Goal: Information Seeking & Learning: Learn about a topic

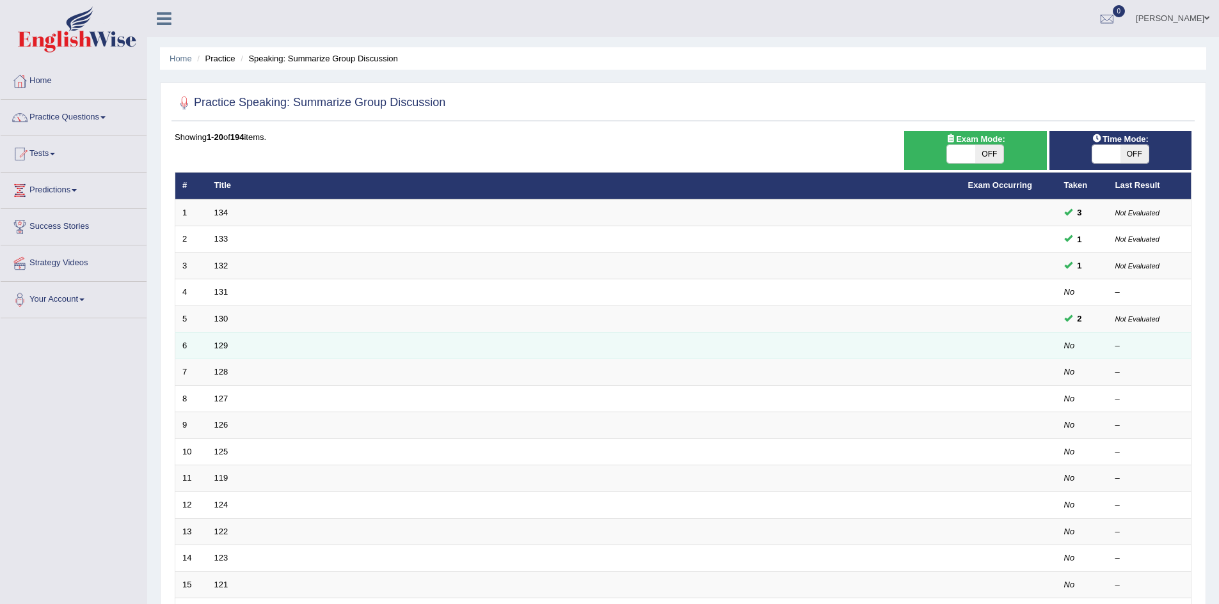
click at [919, 344] on td "129" at bounding box center [584, 346] width 754 height 27
click at [233, 346] on td "129" at bounding box center [584, 346] width 754 height 27
click at [234, 346] on td "129" at bounding box center [584, 346] width 754 height 27
click at [217, 342] on link "129" at bounding box center [221, 346] width 14 height 10
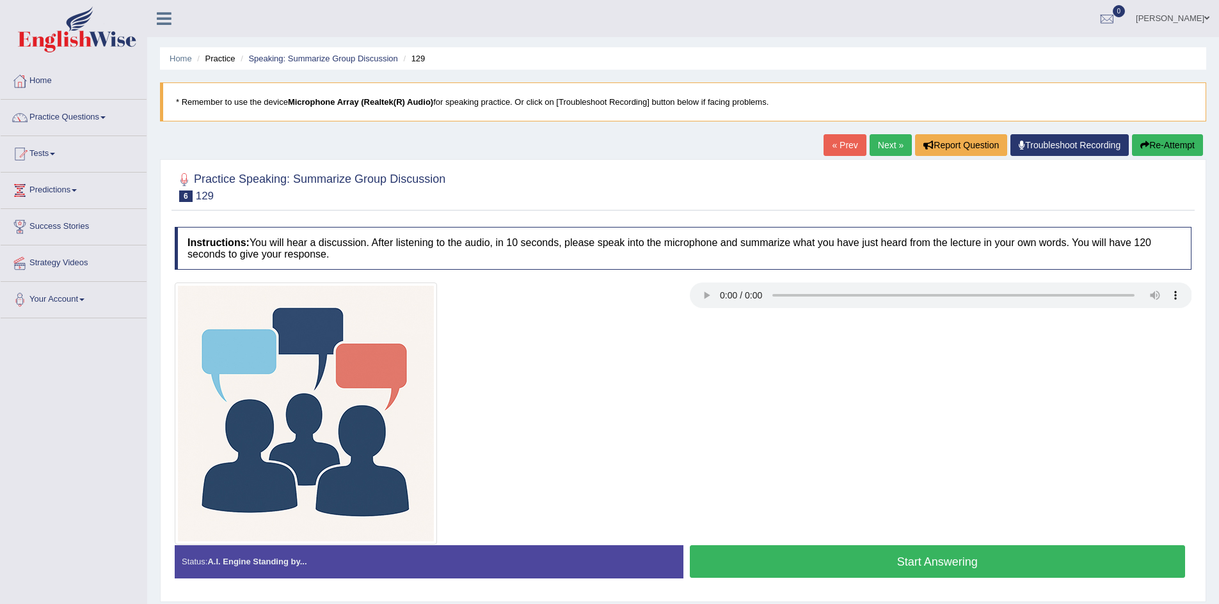
drag, startPoint x: 773, startPoint y: 442, endPoint x: 800, endPoint y: 301, distance: 143.9
click at [775, 441] on div at bounding box center [682, 414] width 1029 height 262
click at [880, 149] on link "Next »" at bounding box center [890, 145] width 42 height 22
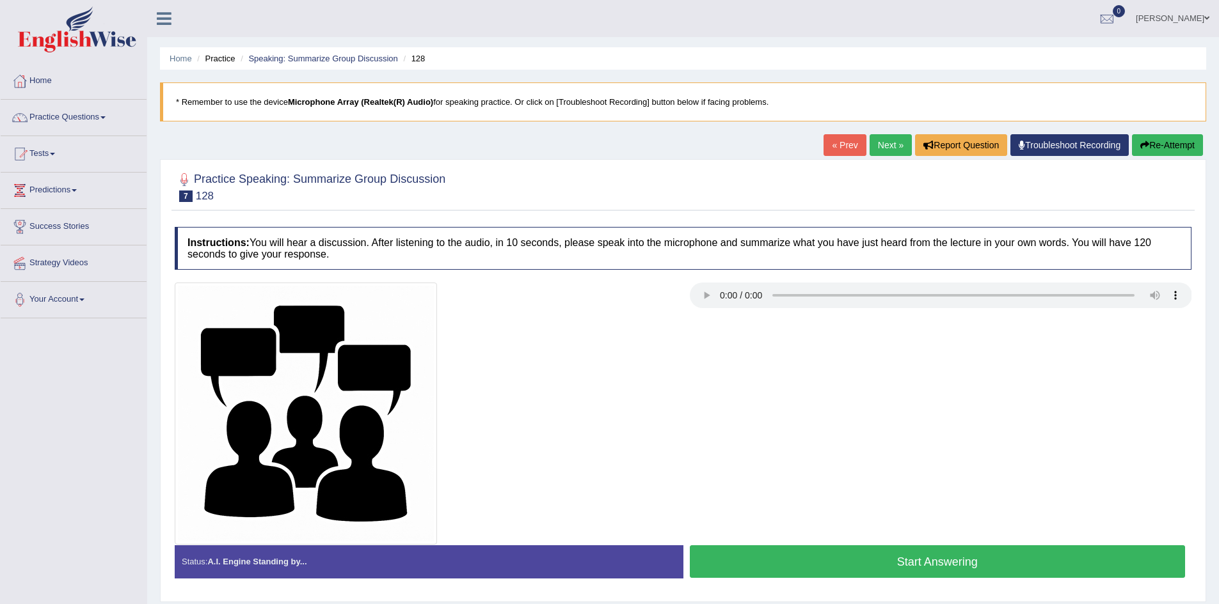
click at [718, 309] on div at bounding box center [941, 297] width 502 height 29
click at [871, 553] on button "Start Answering" at bounding box center [938, 562] width 496 height 33
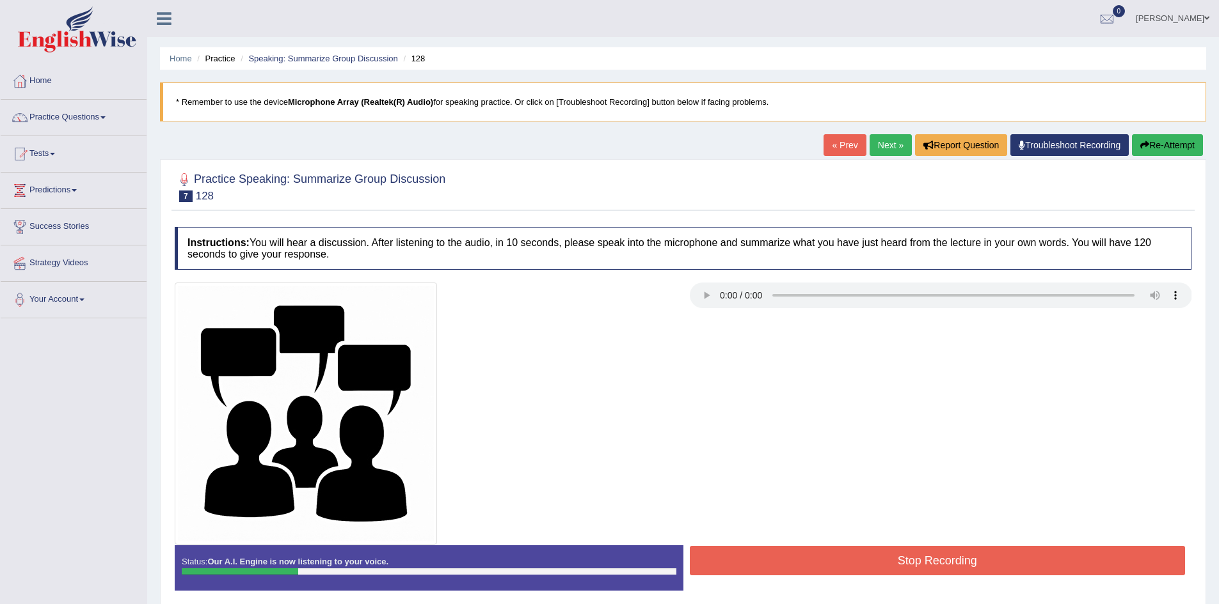
click at [857, 564] on button "Stop Recording" at bounding box center [938, 560] width 496 height 29
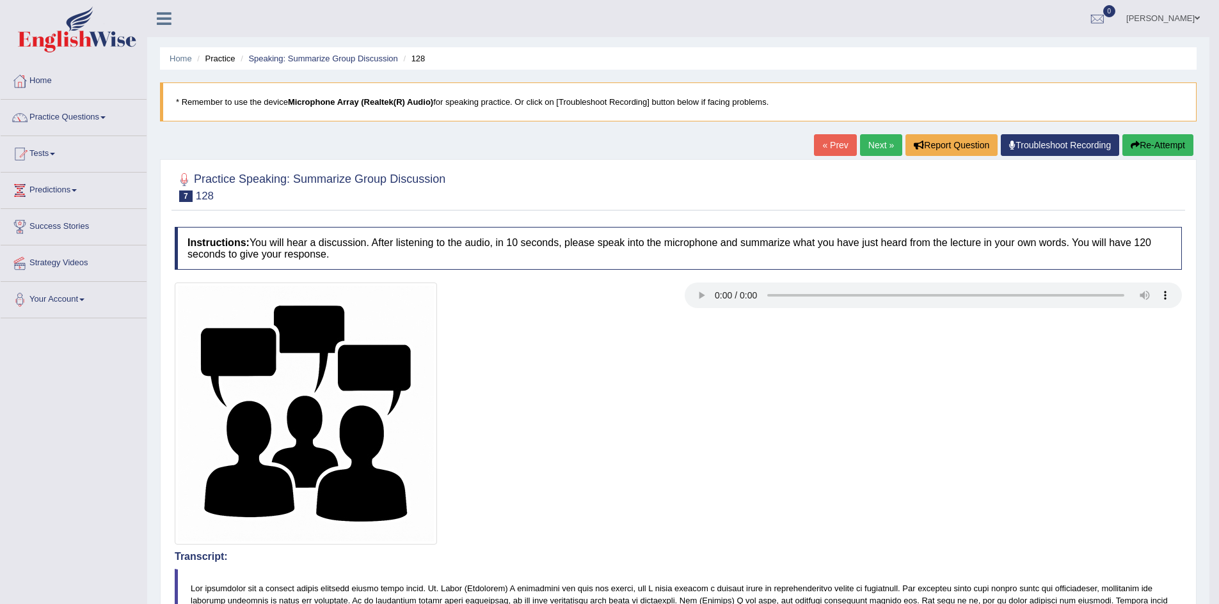
click at [863, 143] on link "Next »" at bounding box center [881, 145] width 42 height 22
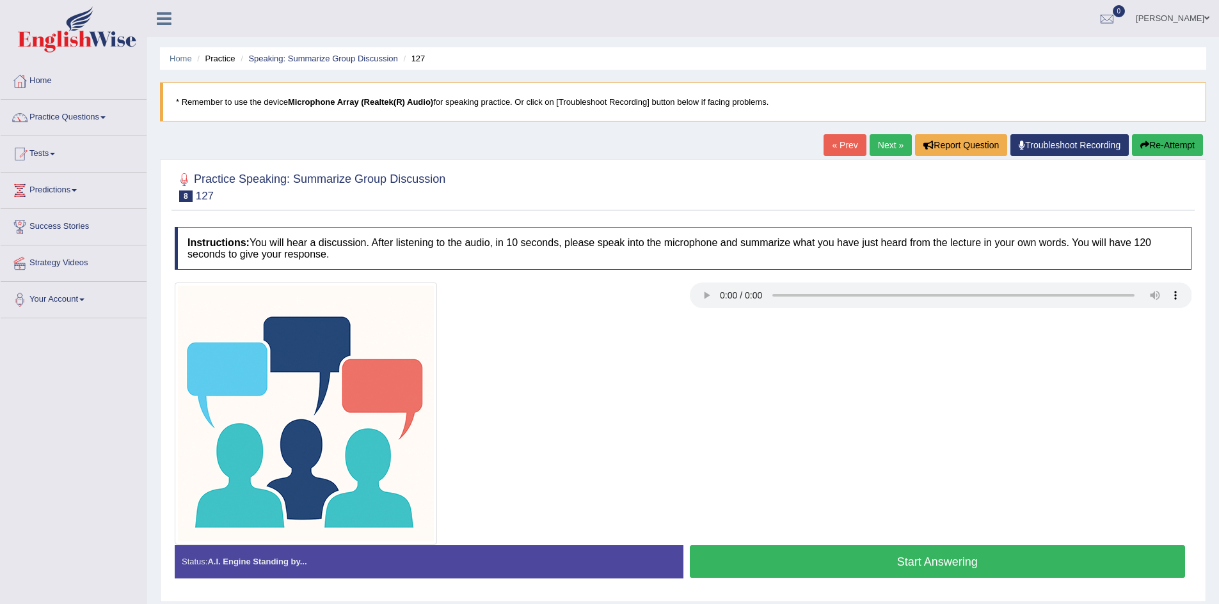
click at [781, 566] on button "Start Answering" at bounding box center [938, 562] width 496 height 33
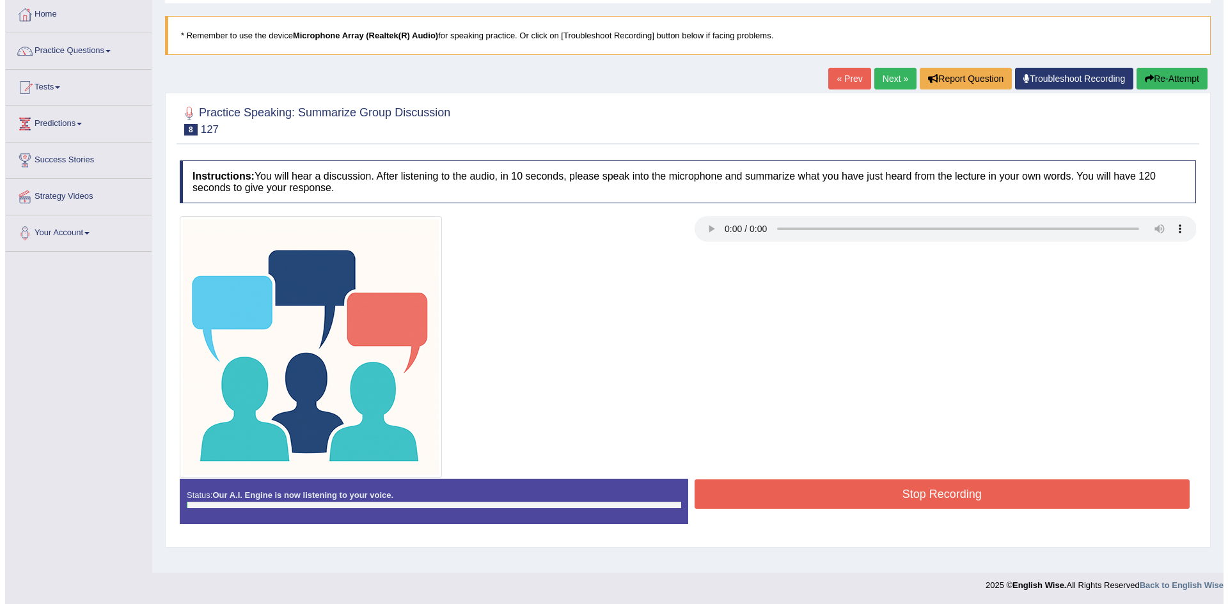
scroll to position [67, 0]
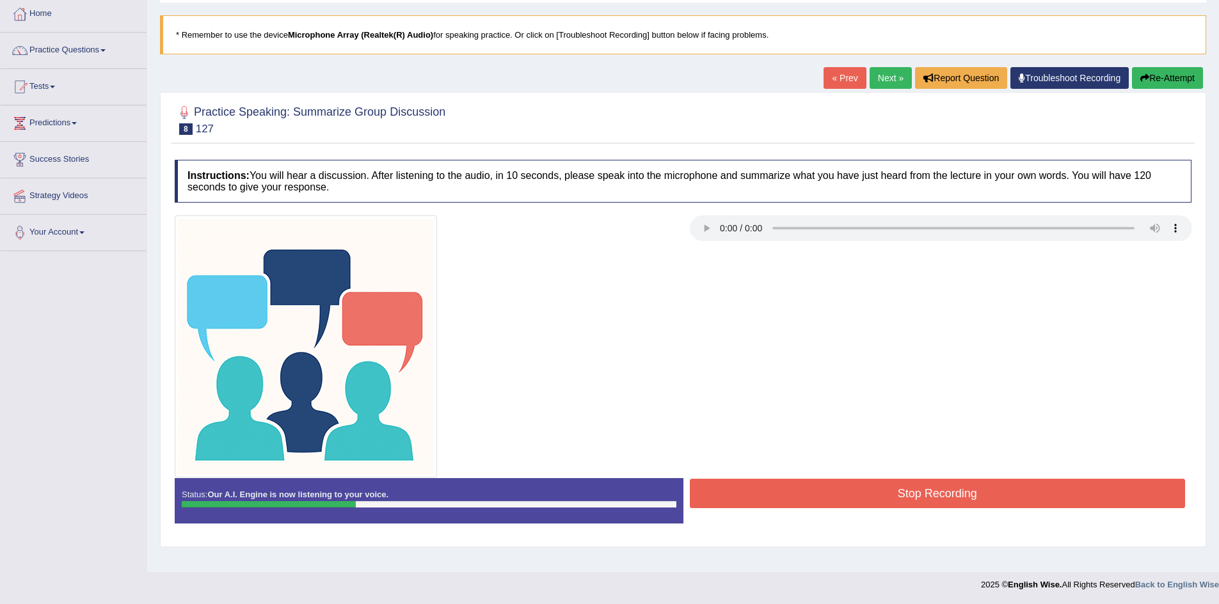
click at [774, 481] on button "Stop Recording" at bounding box center [938, 493] width 496 height 29
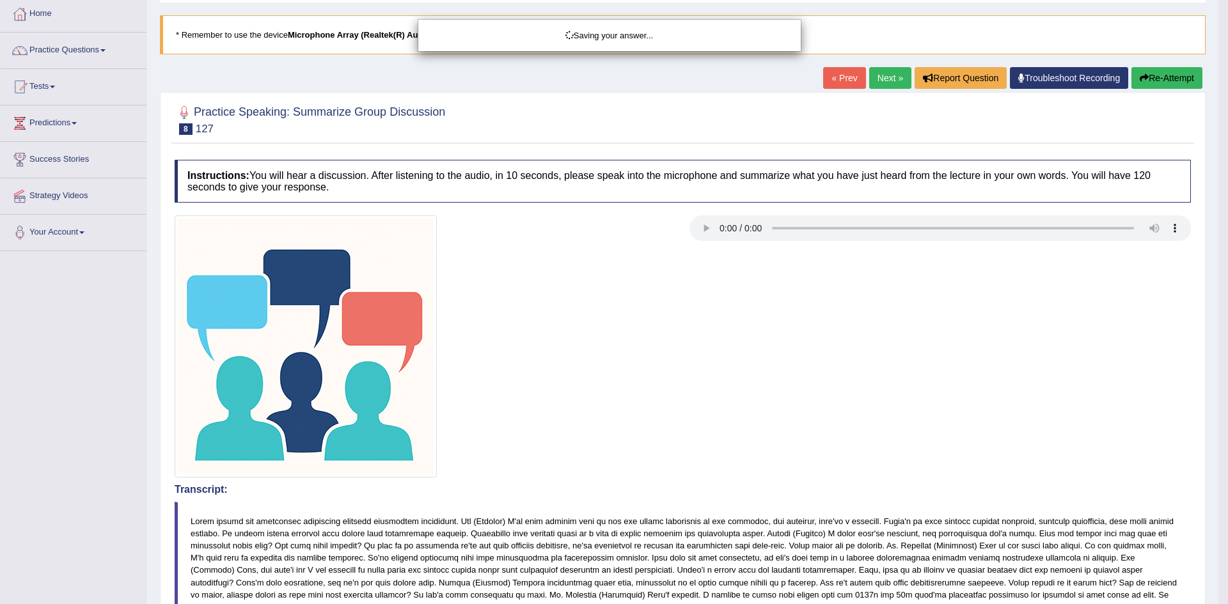
click at [624, 534] on div "Saving your answer..." at bounding box center [614, 302] width 1228 height 604
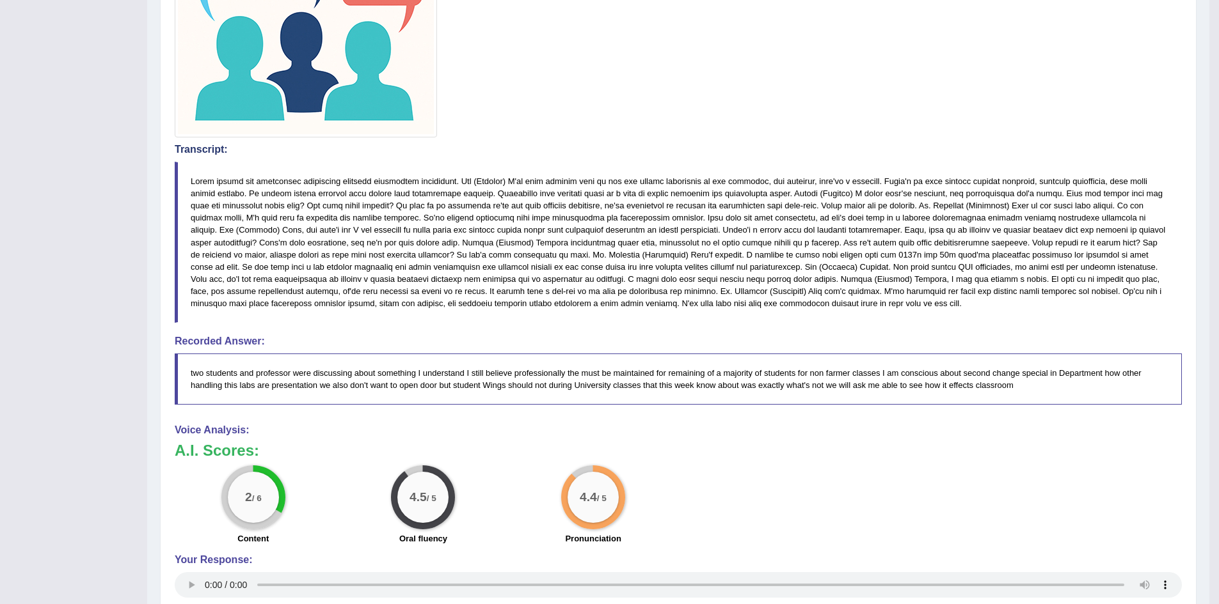
scroll to position [590, 0]
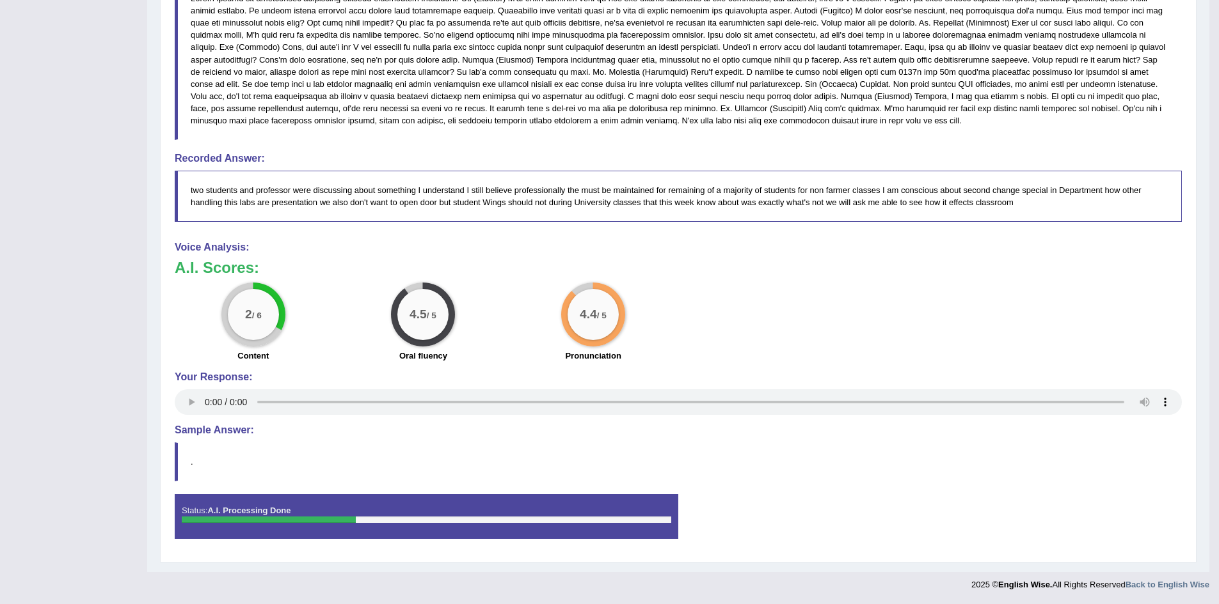
drag, startPoint x: 1201, startPoint y: 153, endPoint x: 1215, endPoint y: -26, distance: 179.6
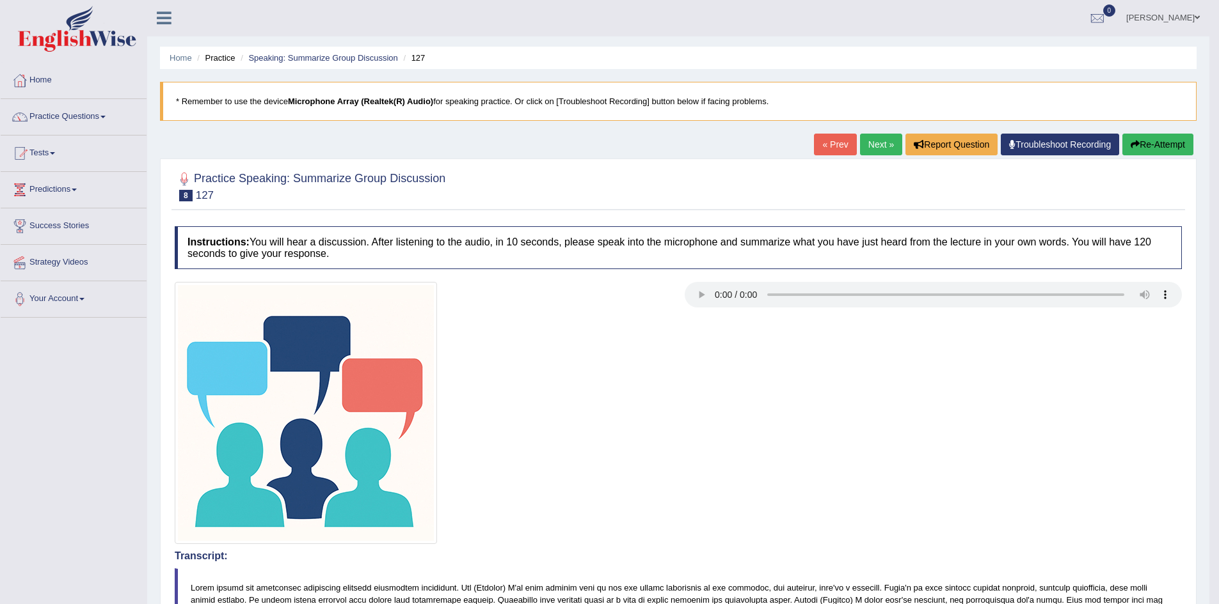
scroll to position [0, 0]
click at [58, 115] on link "Practice Questions" at bounding box center [74, 116] width 146 height 32
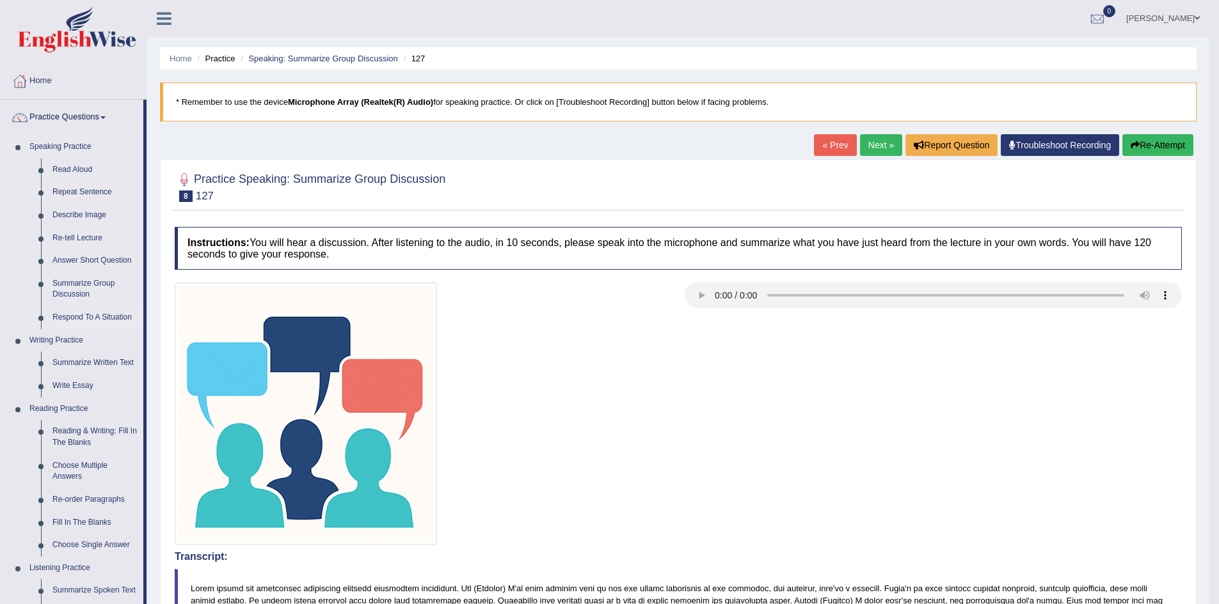
click at [87, 318] on link "Respond To A Situation" at bounding box center [95, 317] width 97 height 23
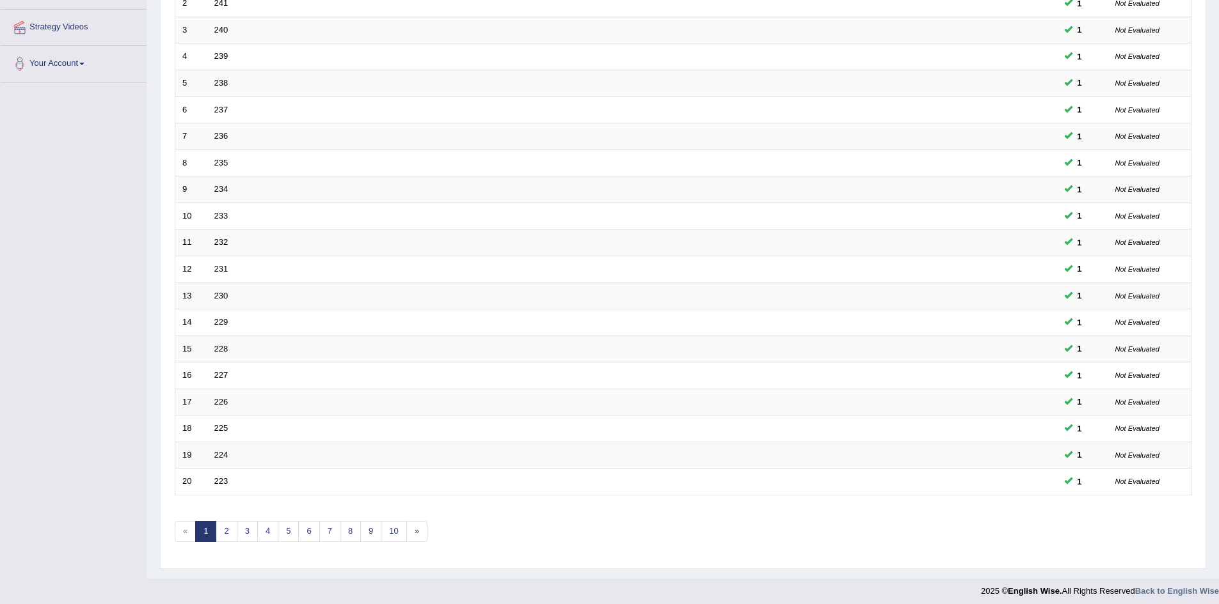
scroll to position [242, 0]
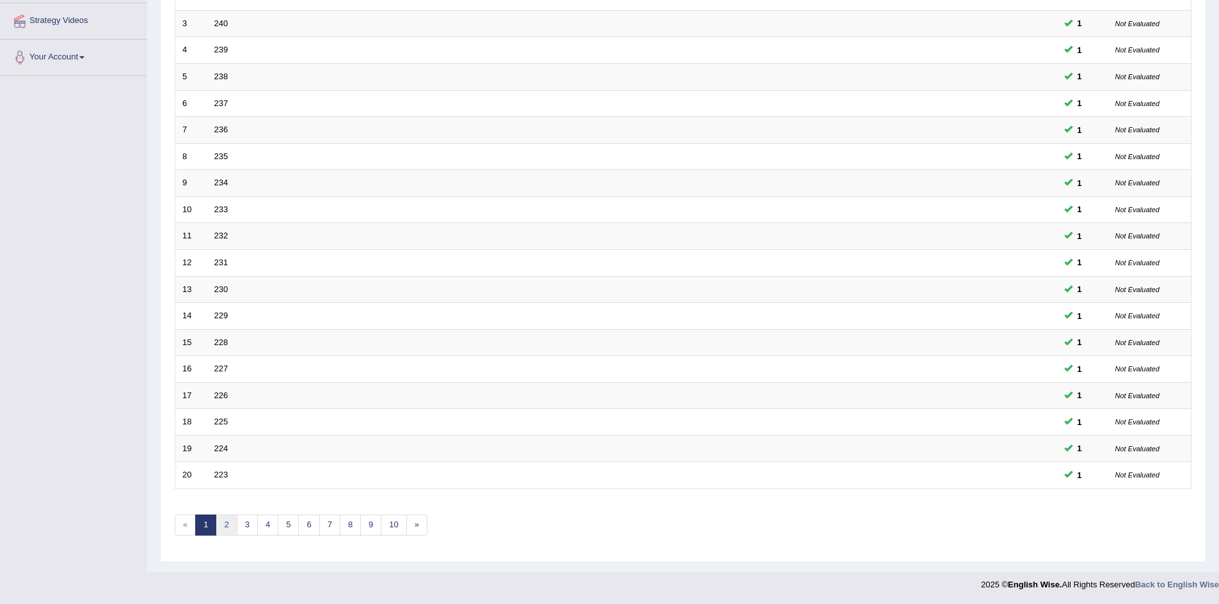
click at [232, 529] on link "2" at bounding box center [226, 525] width 21 height 21
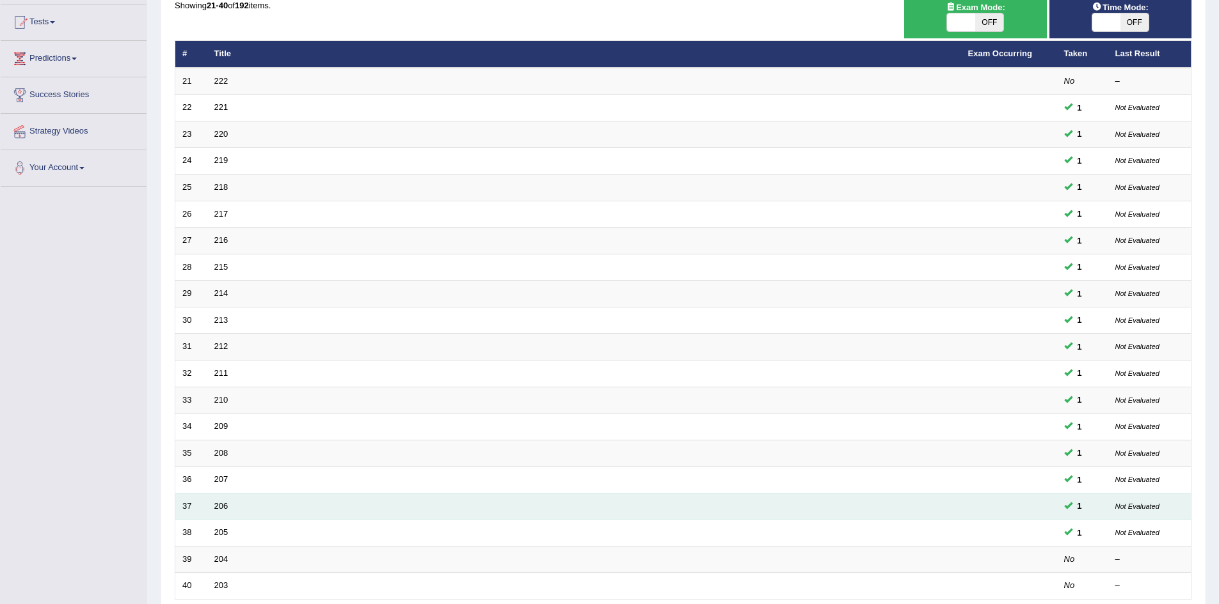
scroll to position [242, 0]
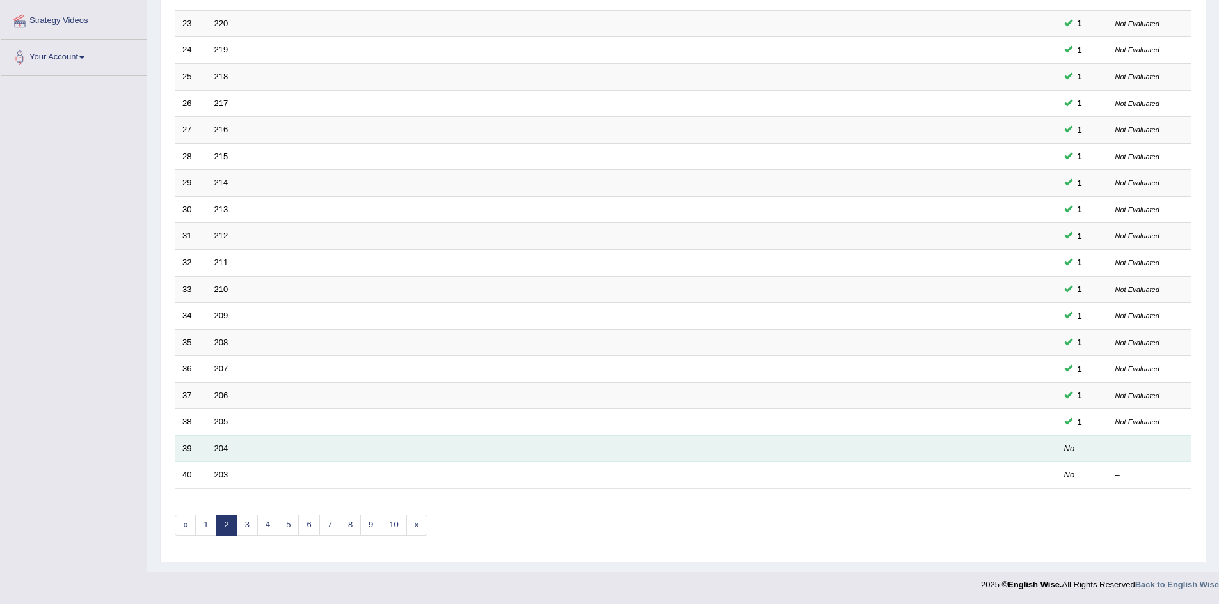
click at [667, 446] on td "204" at bounding box center [584, 449] width 754 height 27
click at [185, 455] on td "39" at bounding box center [191, 449] width 32 height 27
click at [189, 448] on td "39" at bounding box center [191, 449] width 32 height 27
click at [224, 447] on link "204" at bounding box center [221, 449] width 14 height 10
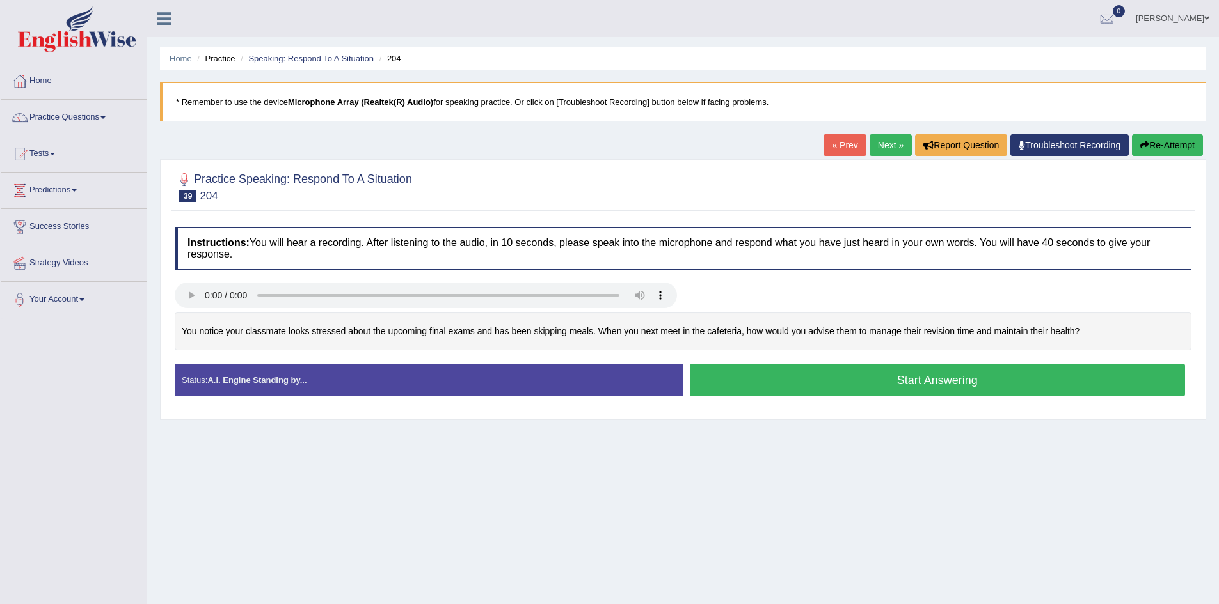
click at [796, 386] on button "Start Answering" at bounding box center [938, 380] width 496 height 33
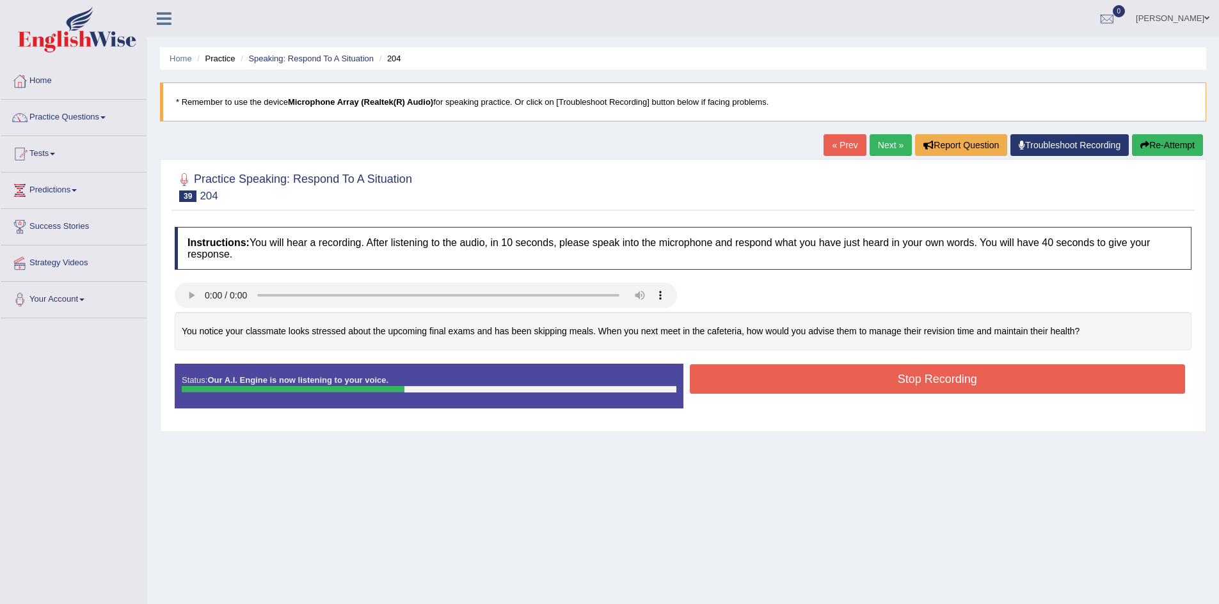
click at [806, 382] on button "Stop Recording" at bounding box center [938, 379] width 496 height 29
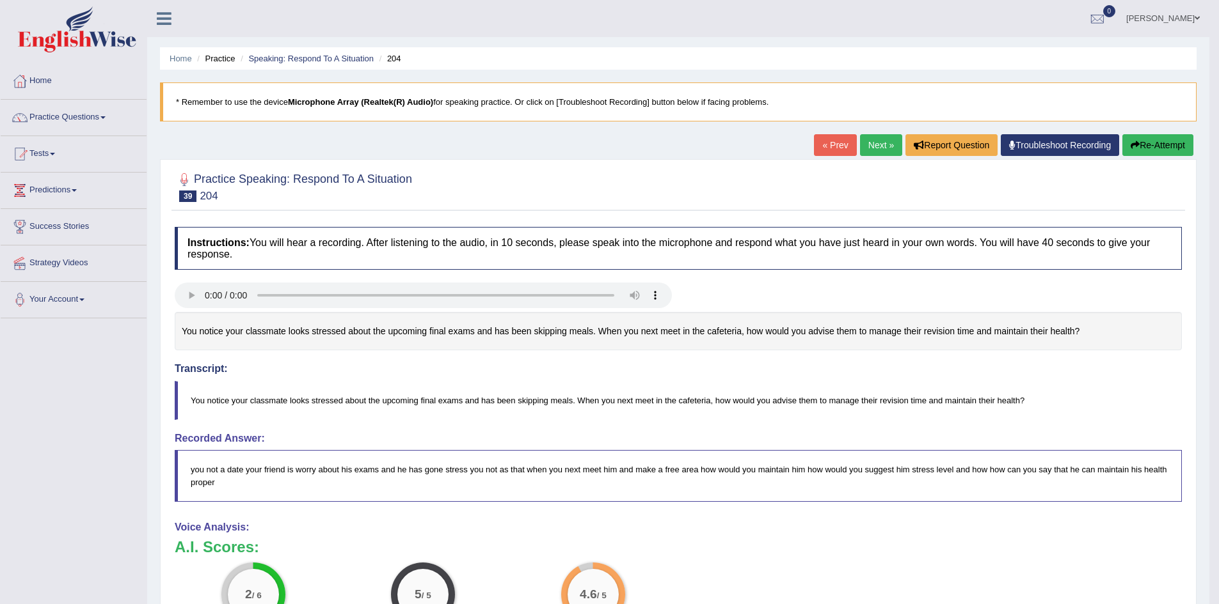
click at [881, 145] on link "Next »" at bounding box center [881, 145] width 42 height 22
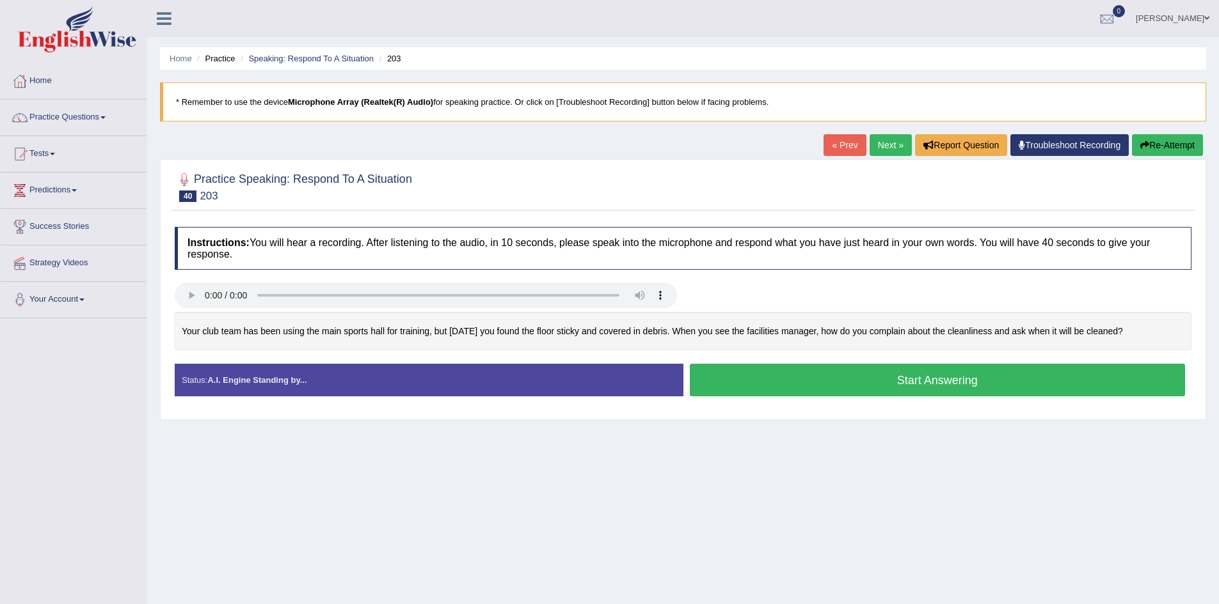
click at [723, 380] on button "Start Answering" at bounding box center [938, 380] width 496 height 33
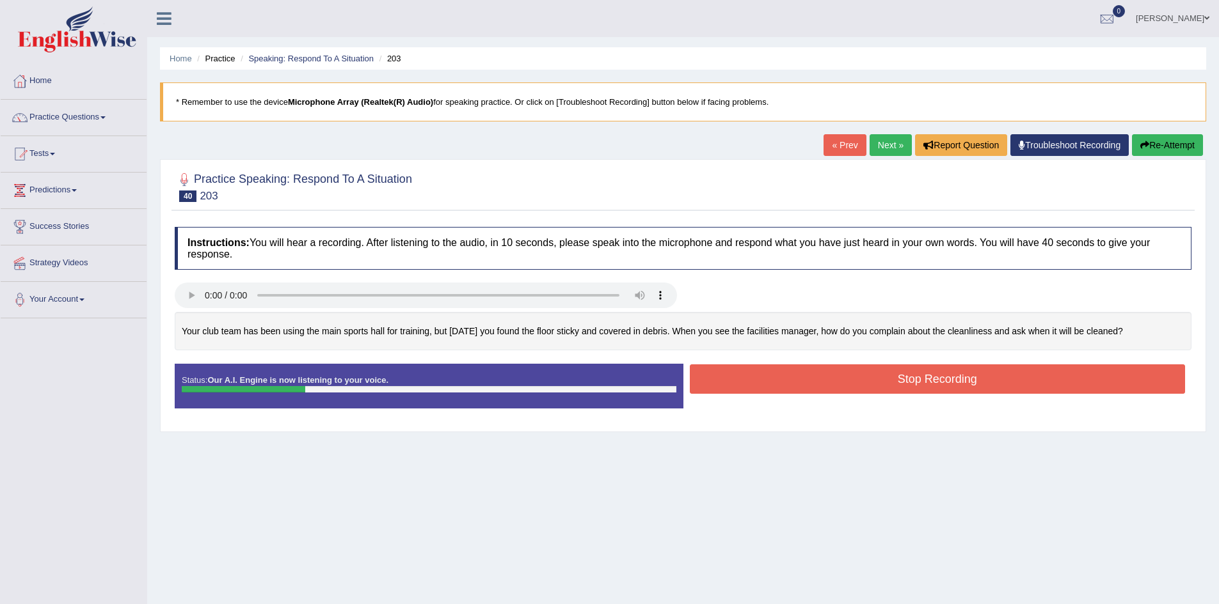
click at [721, 380] on button "Stop Recording" at bounding box center [938, 379] width 496 height 29
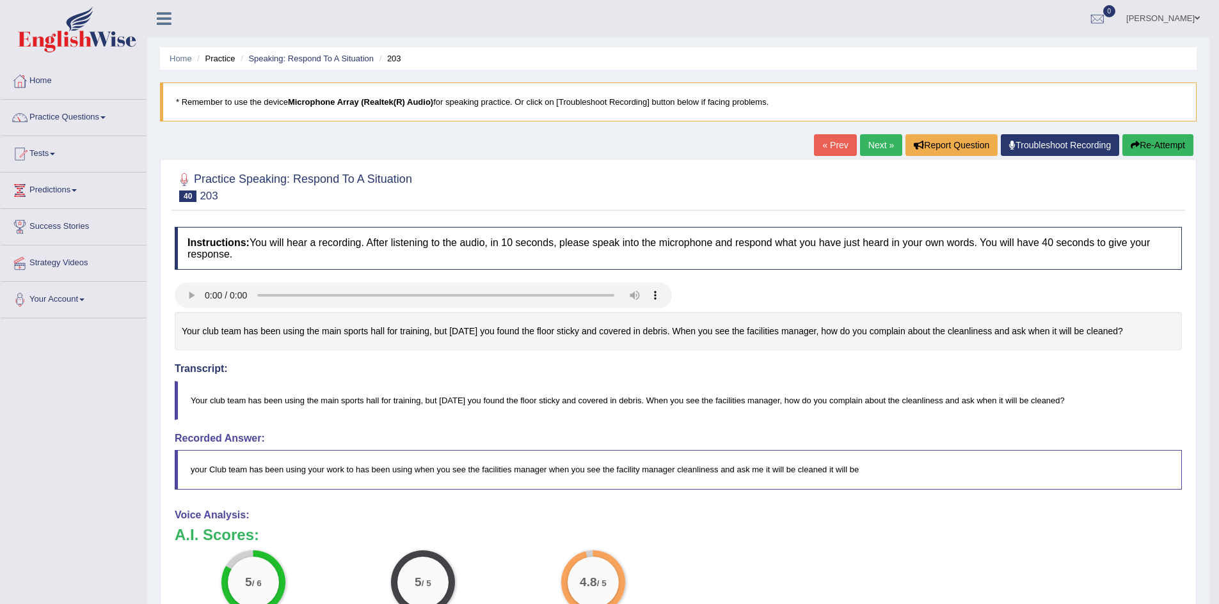
click at [881, 142] on link "Next »" at bounding box center [881, 145] width 42 height 22
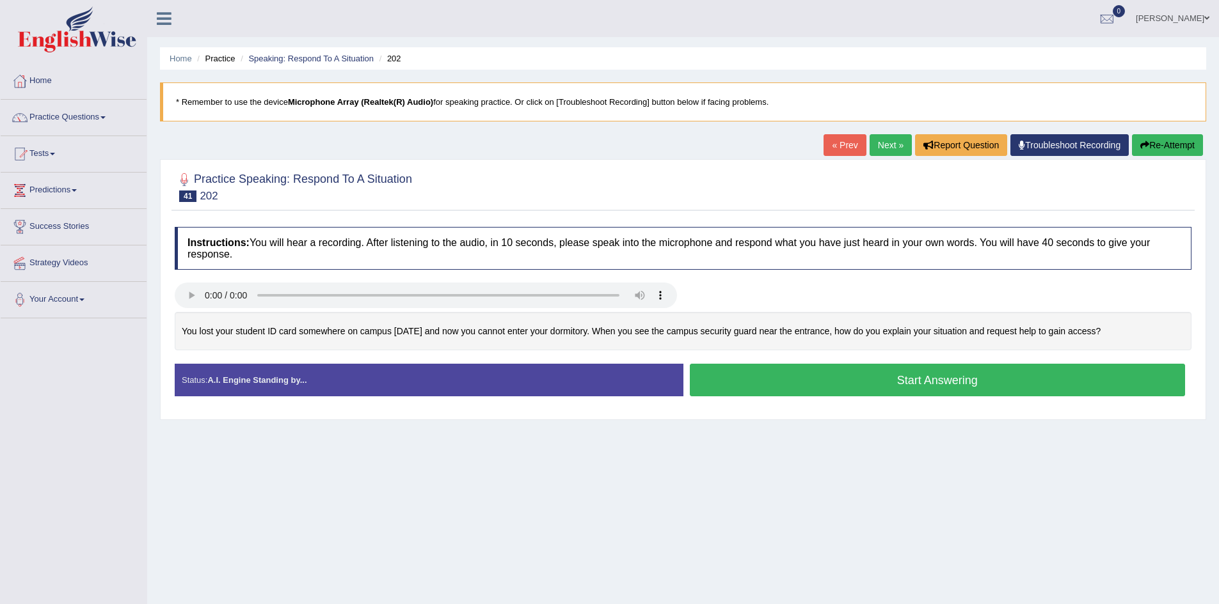
drag, startPoint x: 193, startPoint y: 111, endPoint x: 164, endPoint y: 132, distance: 36.1
click at [186, 123] on div "Toggle navigation Home Practice Questions Speaking Practice Read Aloud Repeat S…" at bounding box center [609, 332] width 1219 height 665
click at [790, 384] on button "Start Answering" at bounding box center [938, 380] width 496 height 33
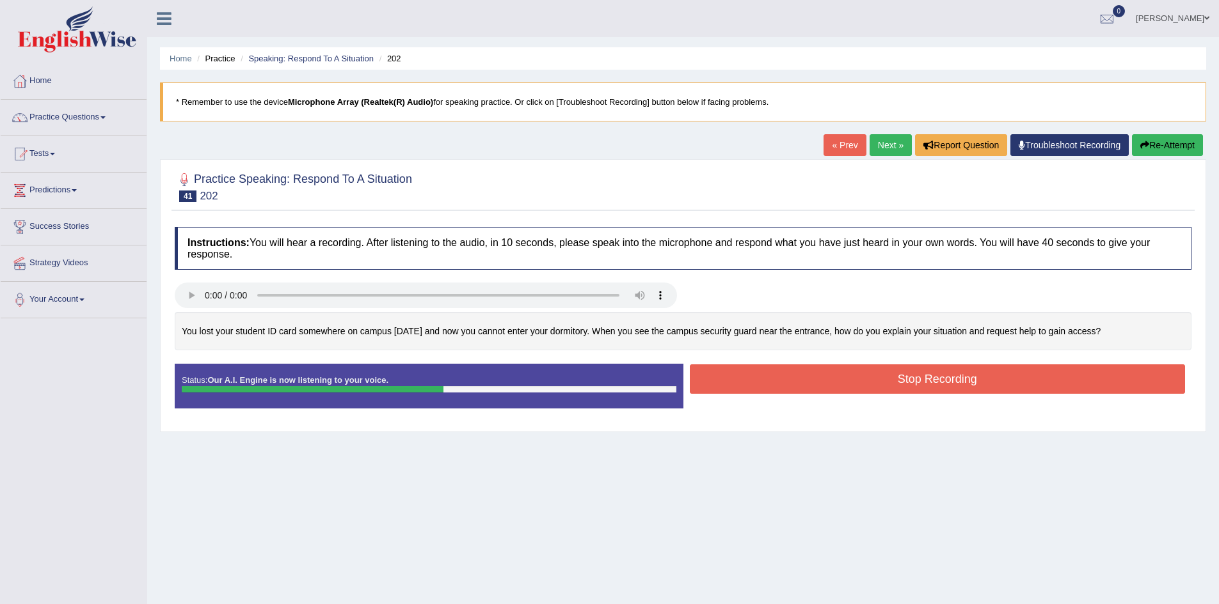
click at [790, 384] on button "Stop Recording" at bounding box center [938, 379] width 496 height 29
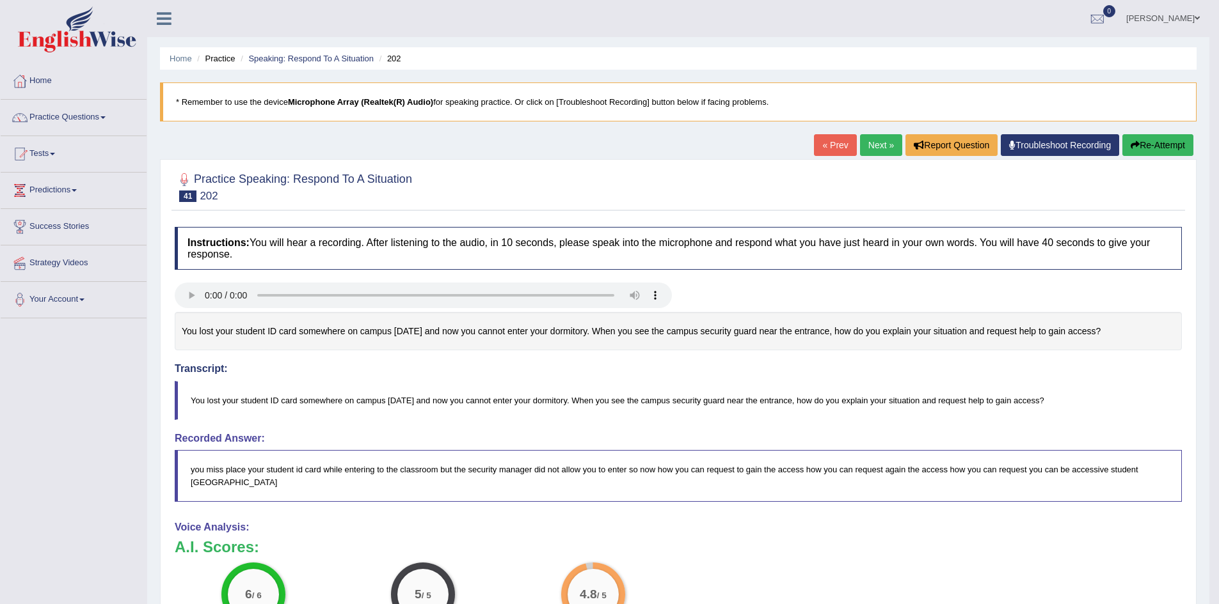
click at [862, 148] on link "Next »" at bounding box center [881, 145] width 42 height 22
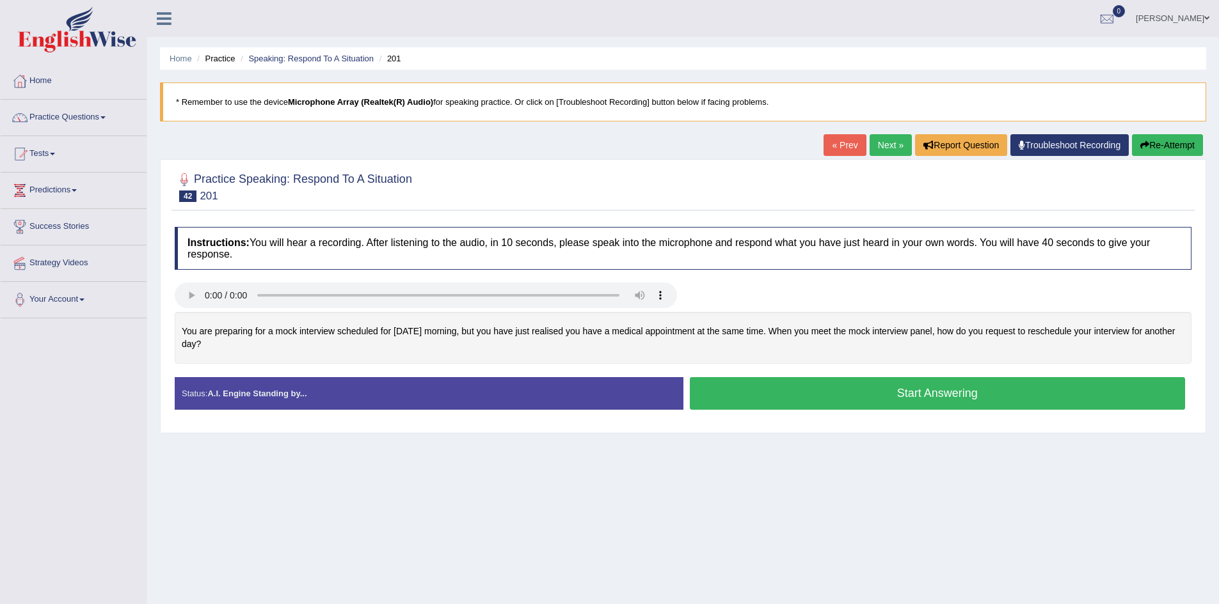
click at [929, 386] on button "Start Answering" at bounding box center [938, 393] width 496 height 33
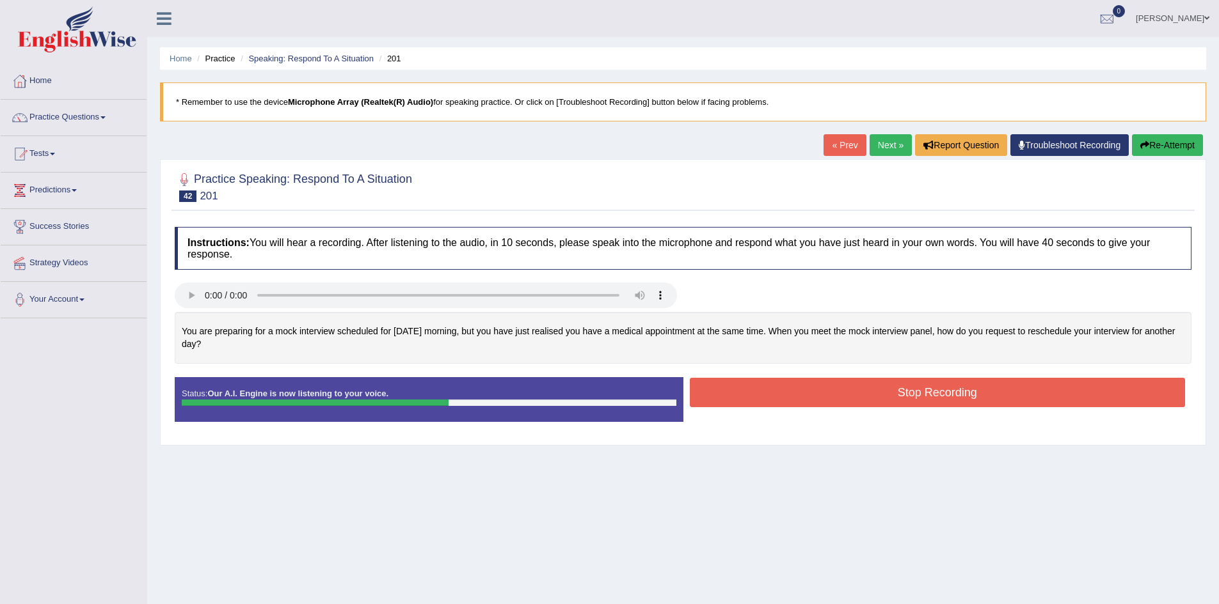
click at [934, 381] on button "Stop Recording" at bounding box center [938, 392] width 496 height 29
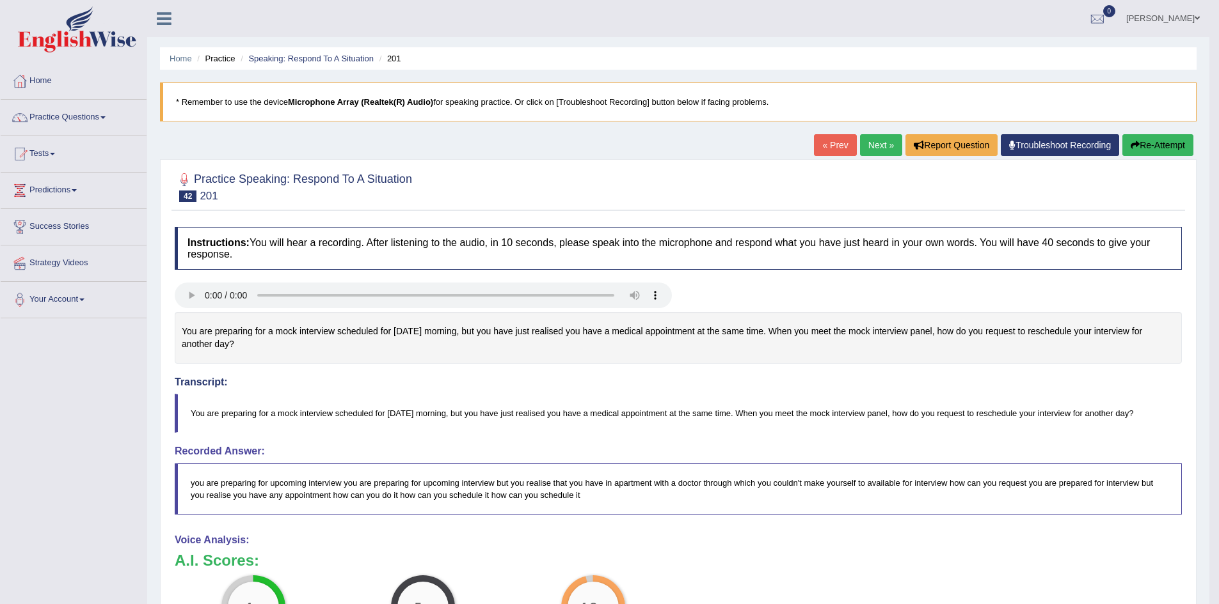
click at [875, 135] on link "Next »" at bounding box center [881, 145] width 42 height 22
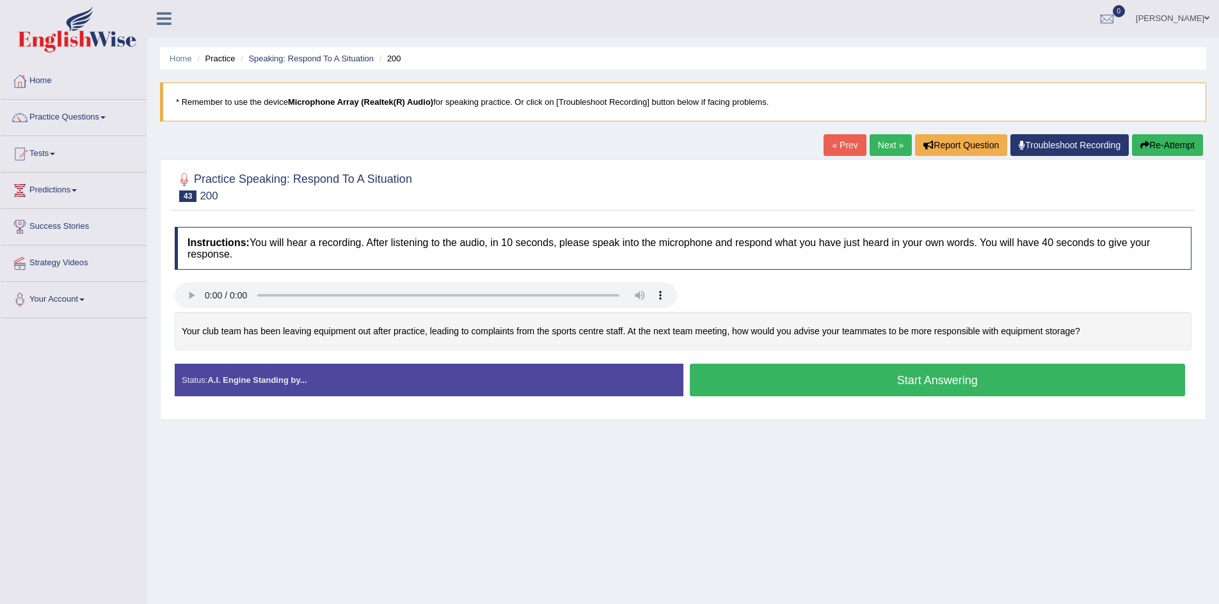
click at [780, 386] on button "Start Answering" at bounding box center [938, 380] width 496 height 33
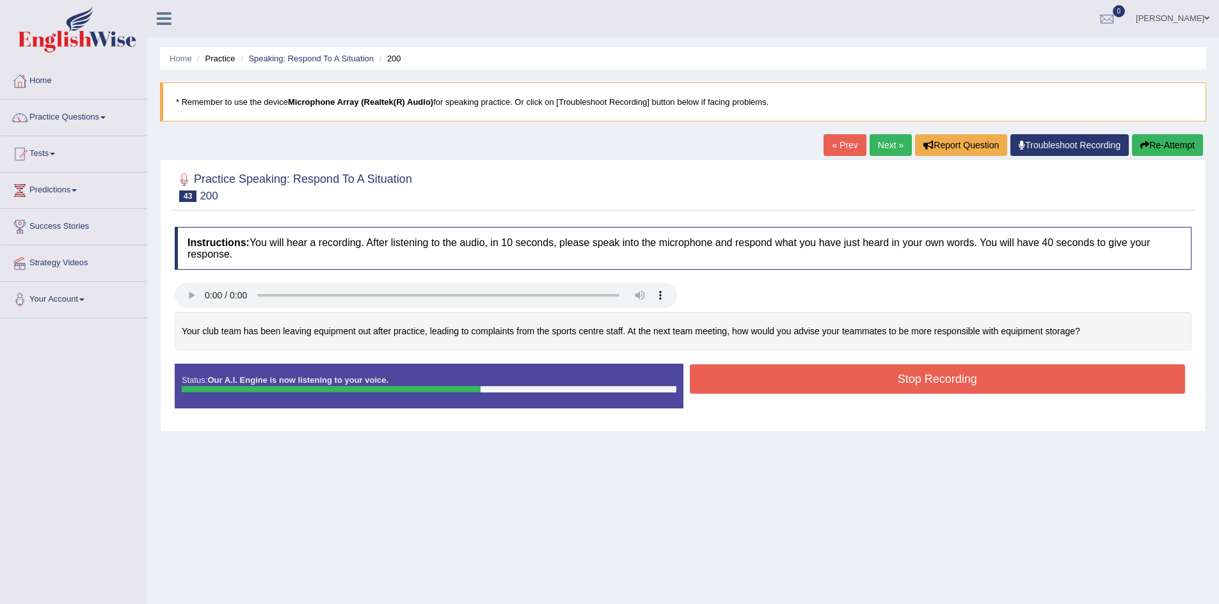
click at [766, 381] on button "Stop Recording" at bounding box center [938, 379] width 496 height 29
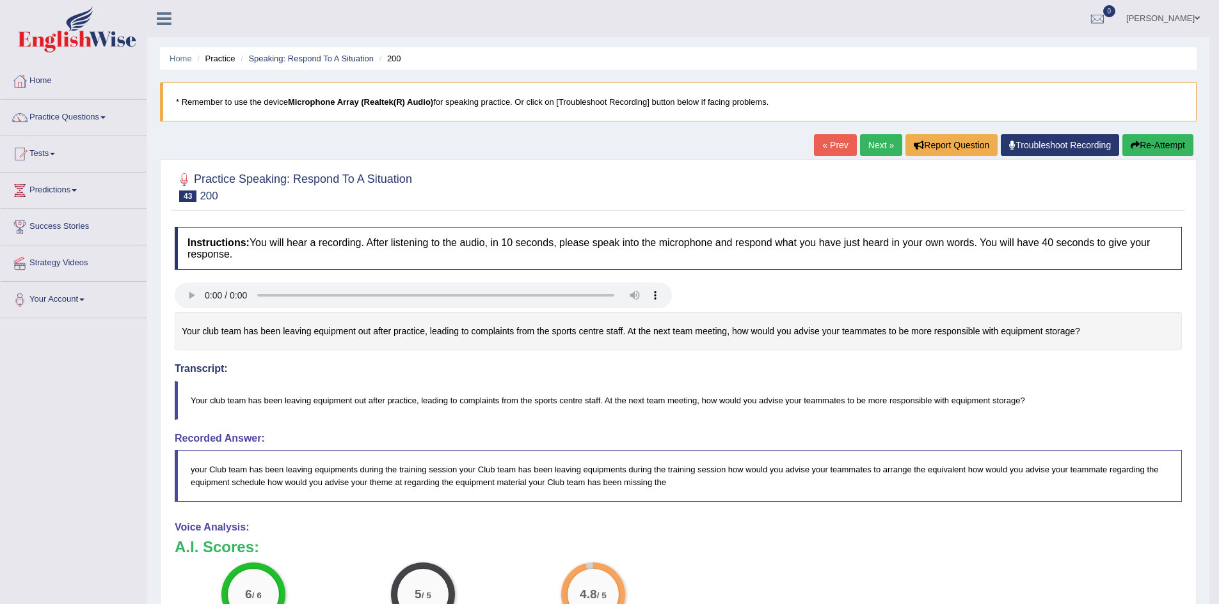
click at [860, 136] on link "Next »" at bounding box center [881, 145] width 42 height 22
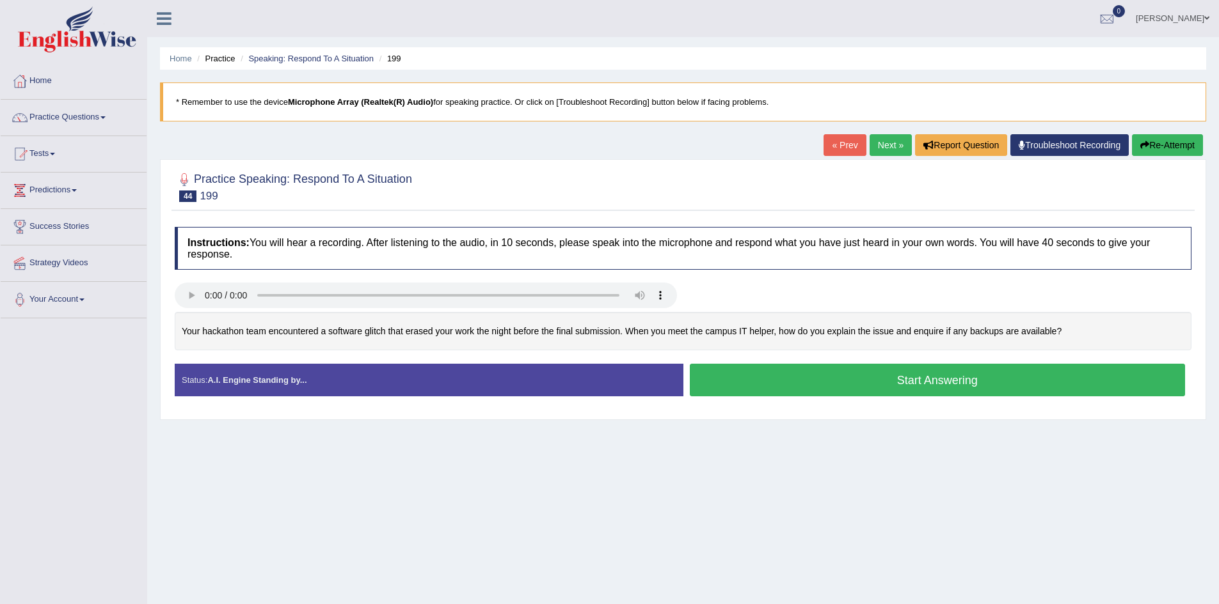
drag, startPoint x: 725, startPoint y: 391, endPoint x: 695, endPoint y: 377, distance: 32.6
click at [725, 391] on button "Start Answering" at bounding box center [938, 380] width 496 height 33
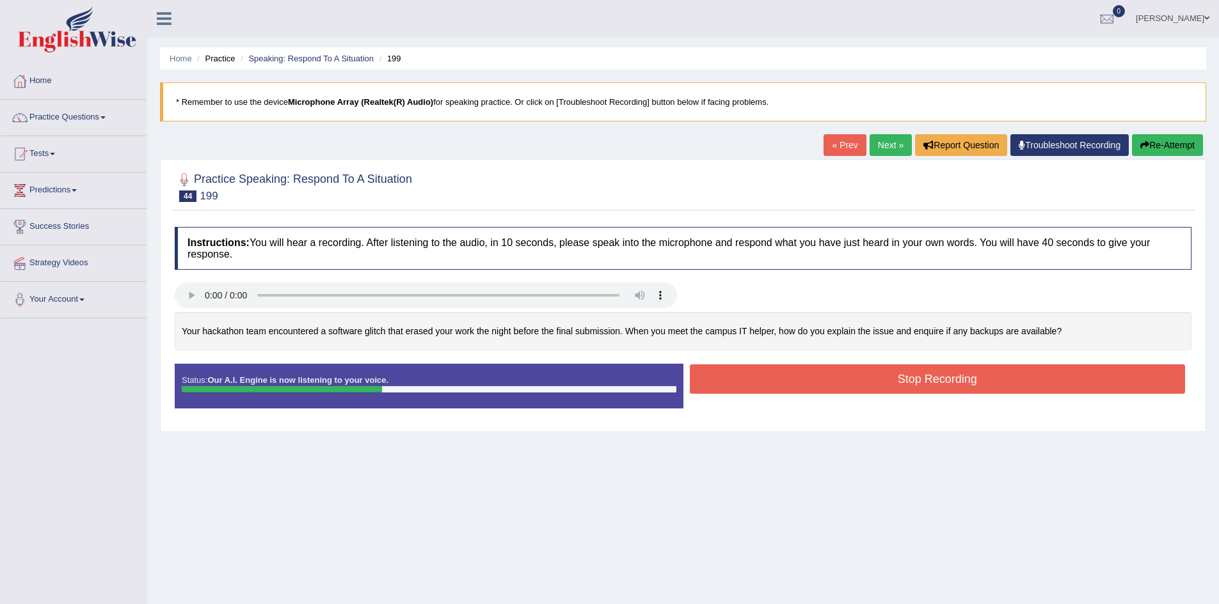
click at [695, 377] on button "Stop Recording" at bounding box center [938, 379] width 496 height 29
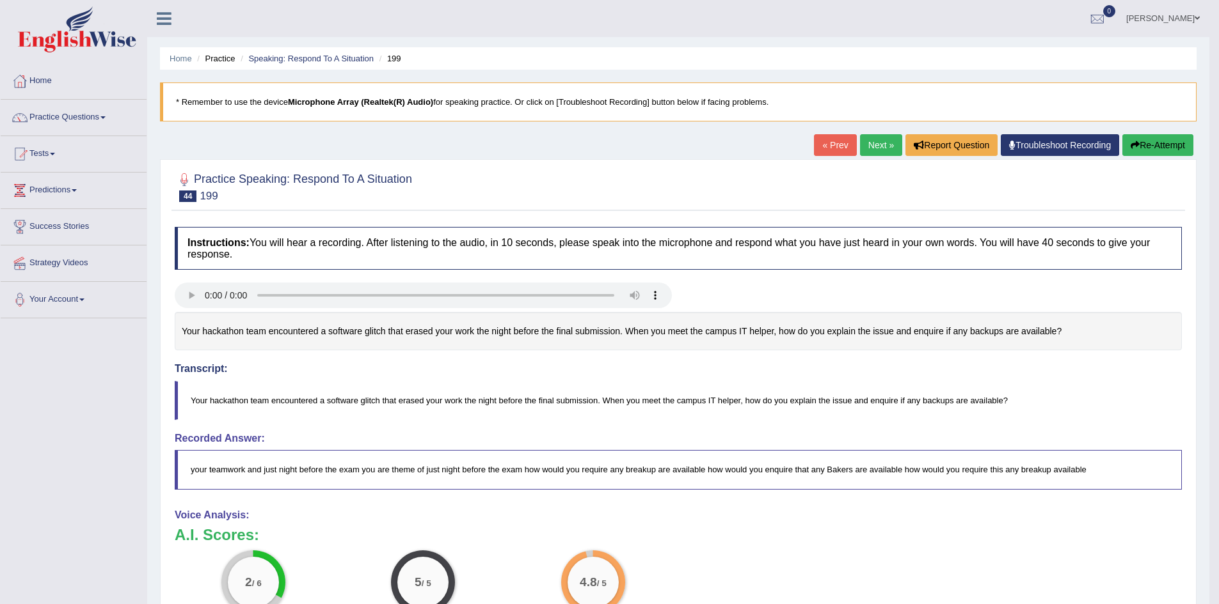
click at [863, 151] on link "Next »" at bounding box center [881, 145] width 42 height 22
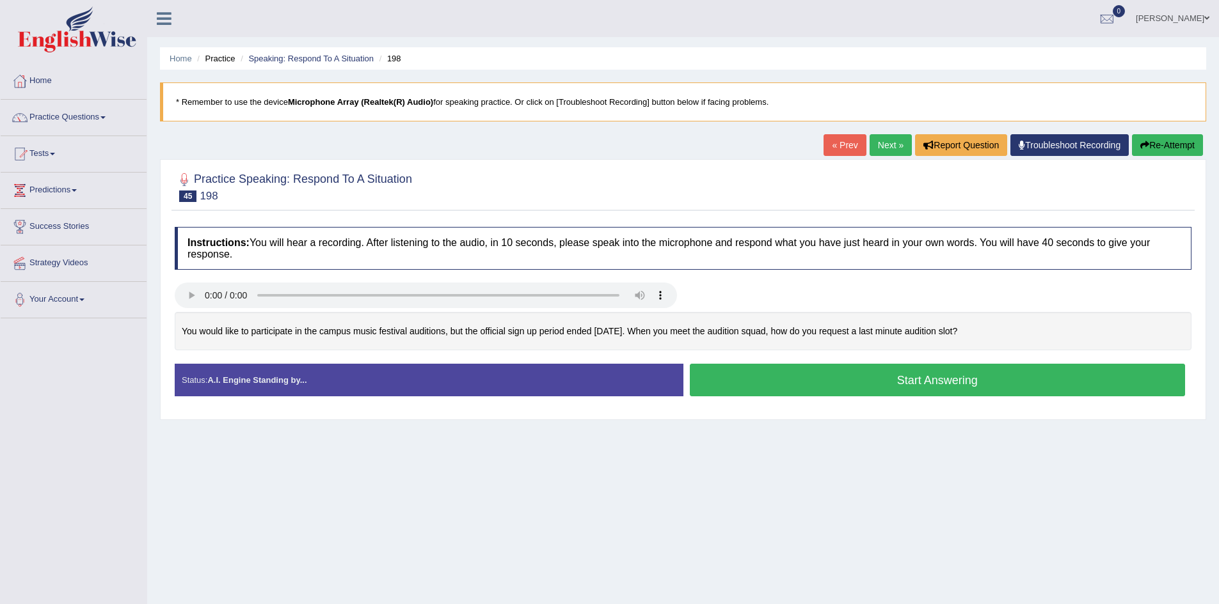
click at [762, 383] on button "Start Answering" at bounding box center [938, 380] width 496 height 33
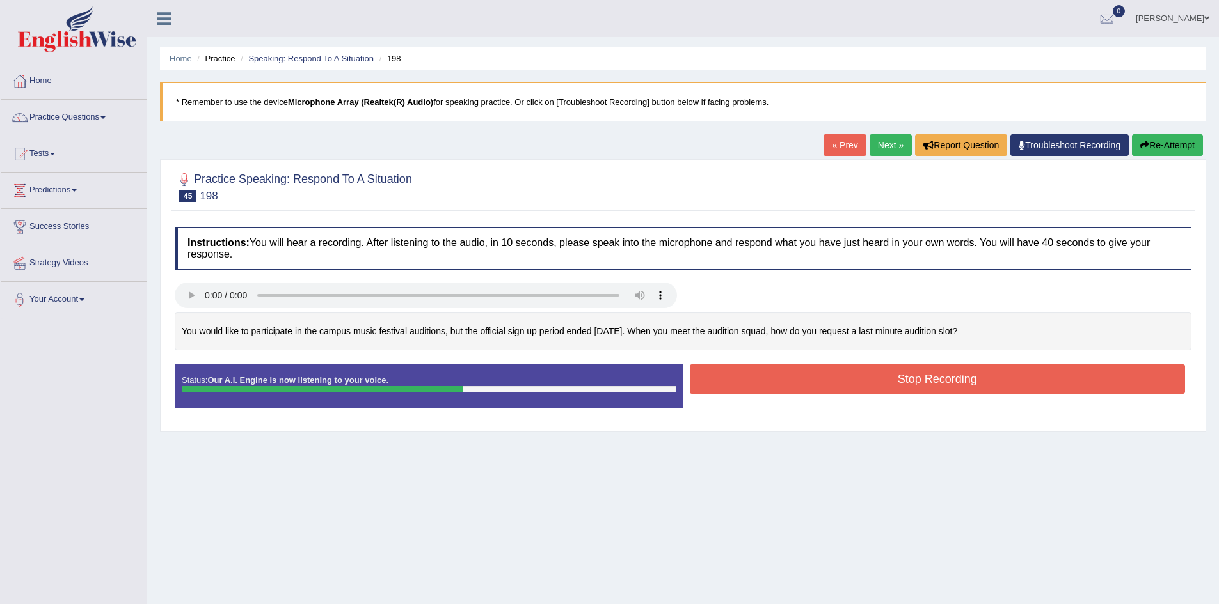
click at [739, 375] on button "Stop Recording" at bounding box center [938, 379] width 496 height 29
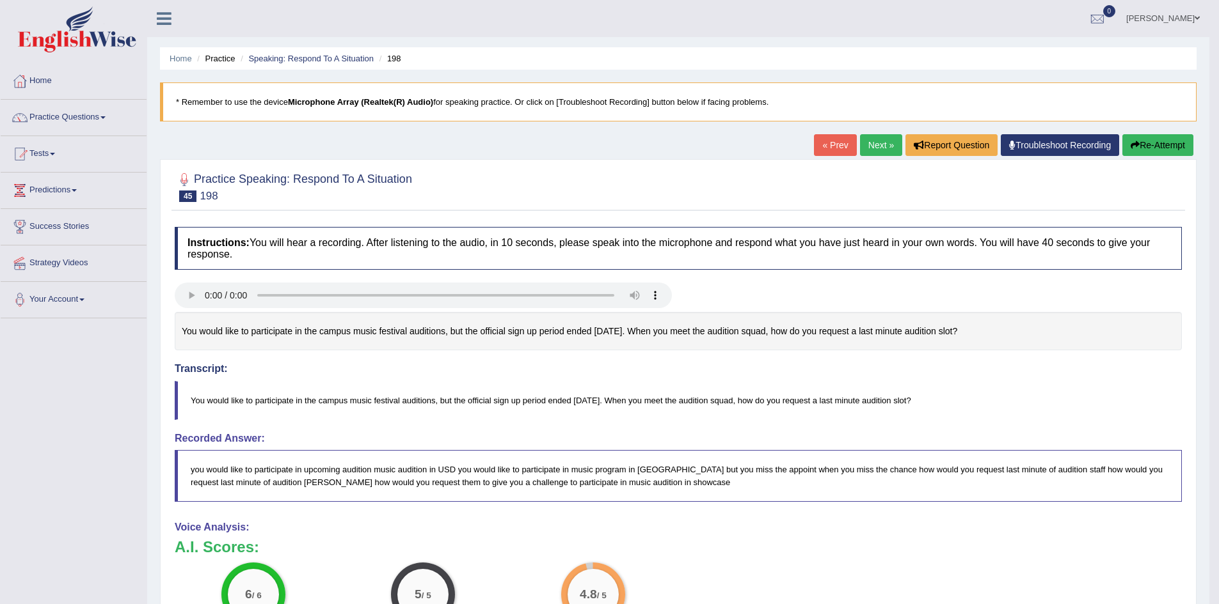
click at [861, 141] on link "Next »" at bounding box center [881, 145] width 42 height 22
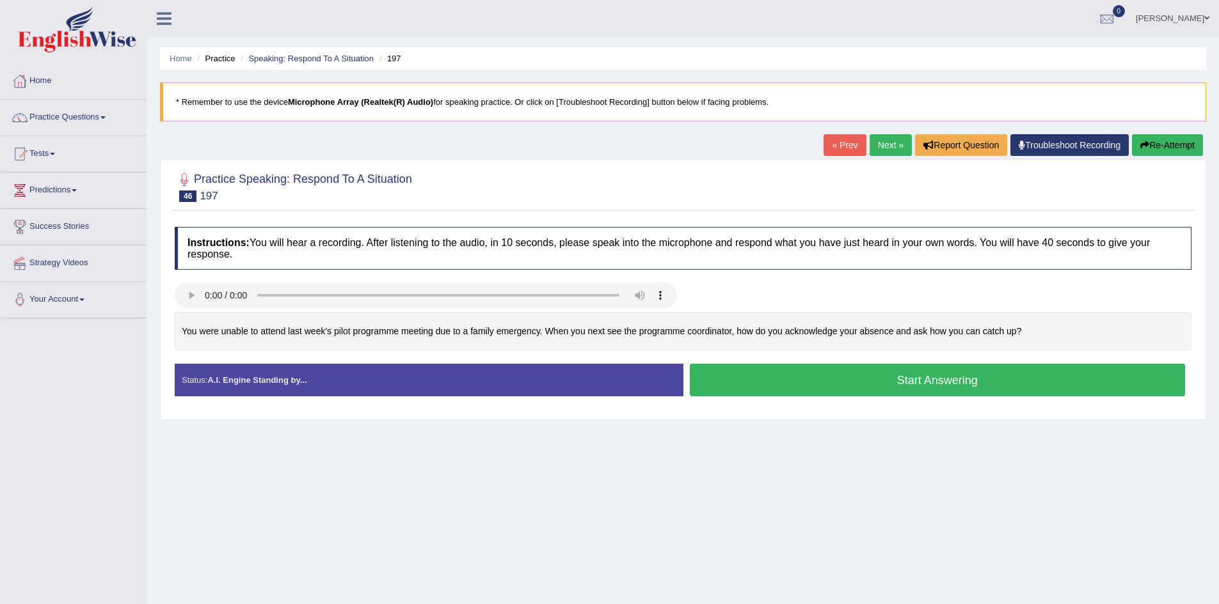
click at [780, 377] on button "Start Answering" at bounding box center [938, 380] width 496 height 33
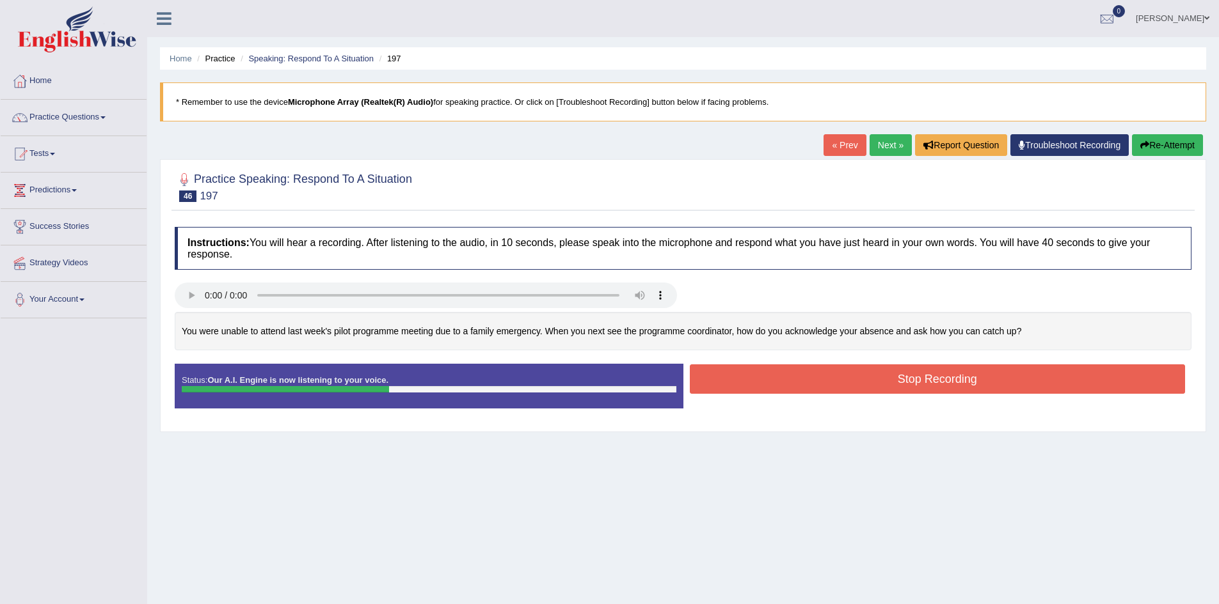
click at [785, 379] on button "Stop Recording" at bounding box center [938, 379] width 496 height 29
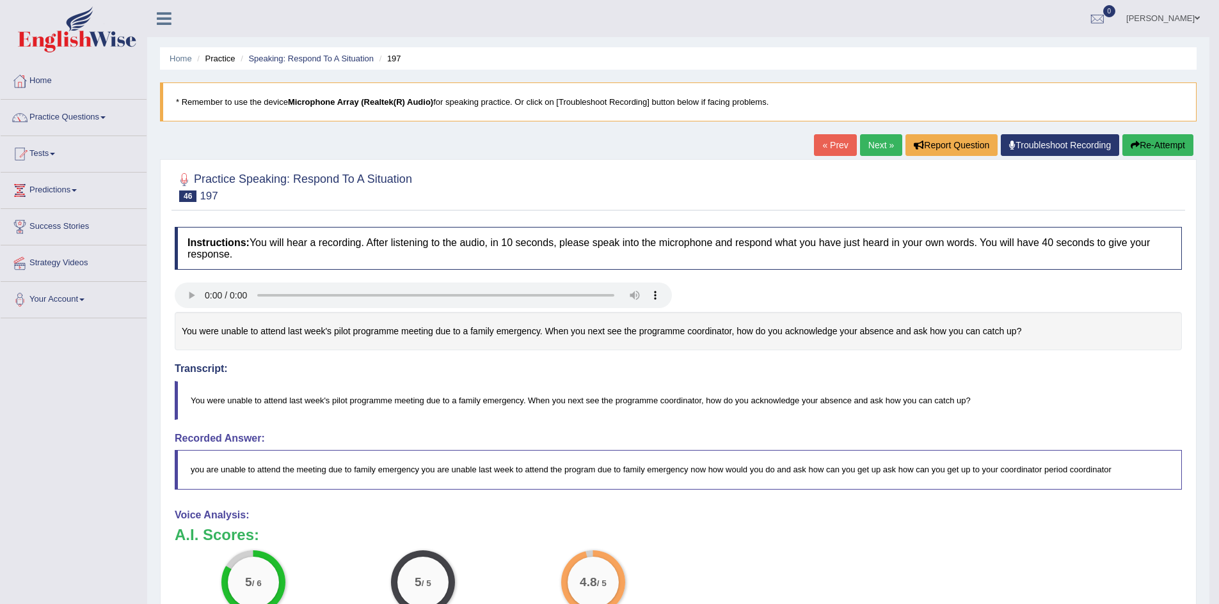
click at [872, 141] on link "Next »" at bounding box center [881, 145] width 42 height 22
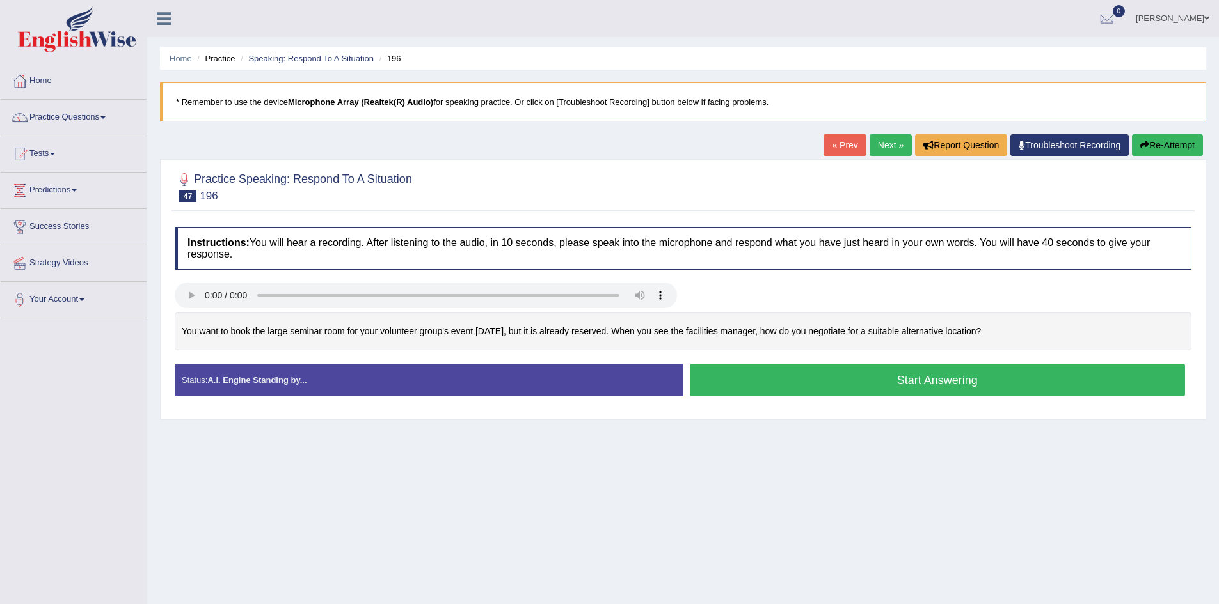
click at [739, 385] on button "Start Answering" at bounding box center [938, 380] width 496 height 33
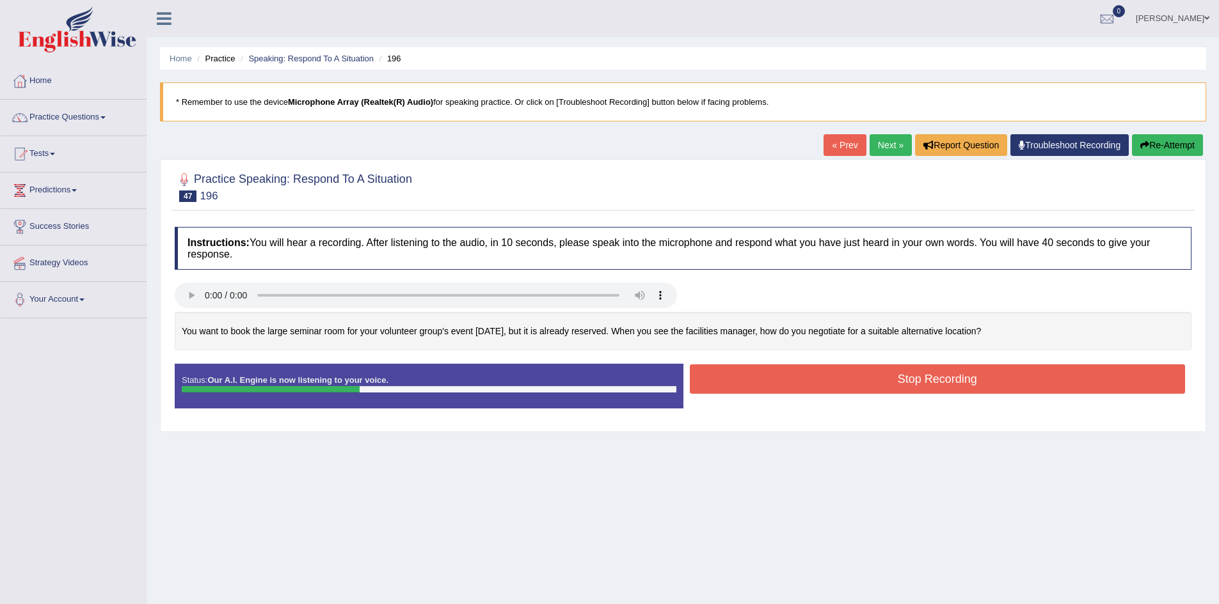
click at [725, 379] on button "Stop Recording" at bounding box center [938, 379] width 496 height 29
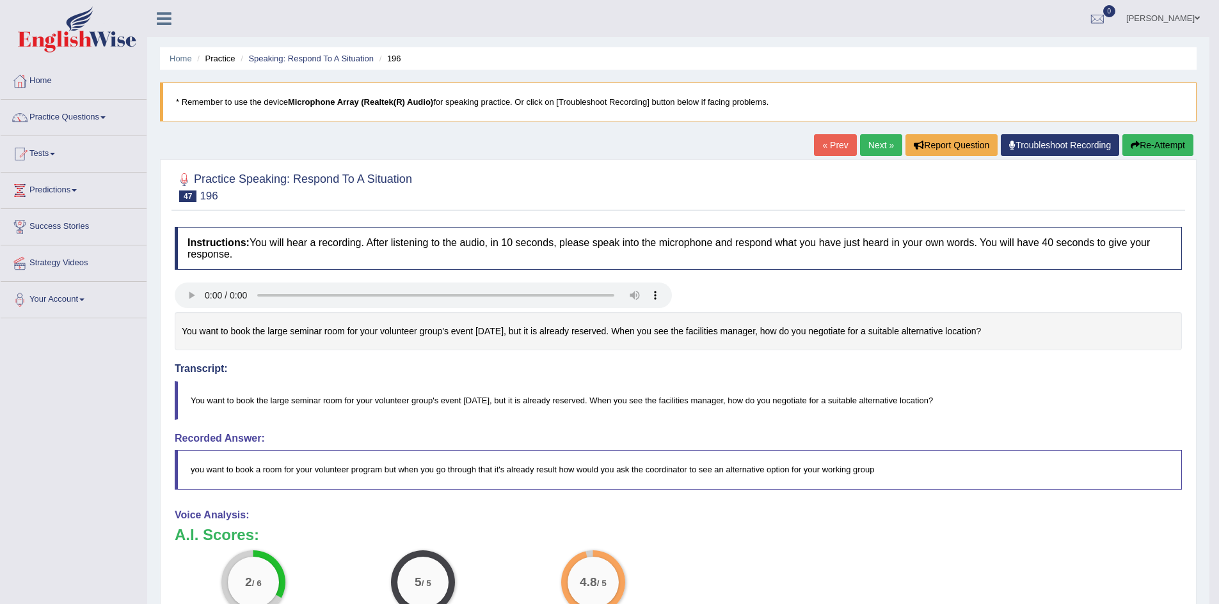
click at [860, 139] on link "Next »" at bounding box center [881, 145] width 42 height 22
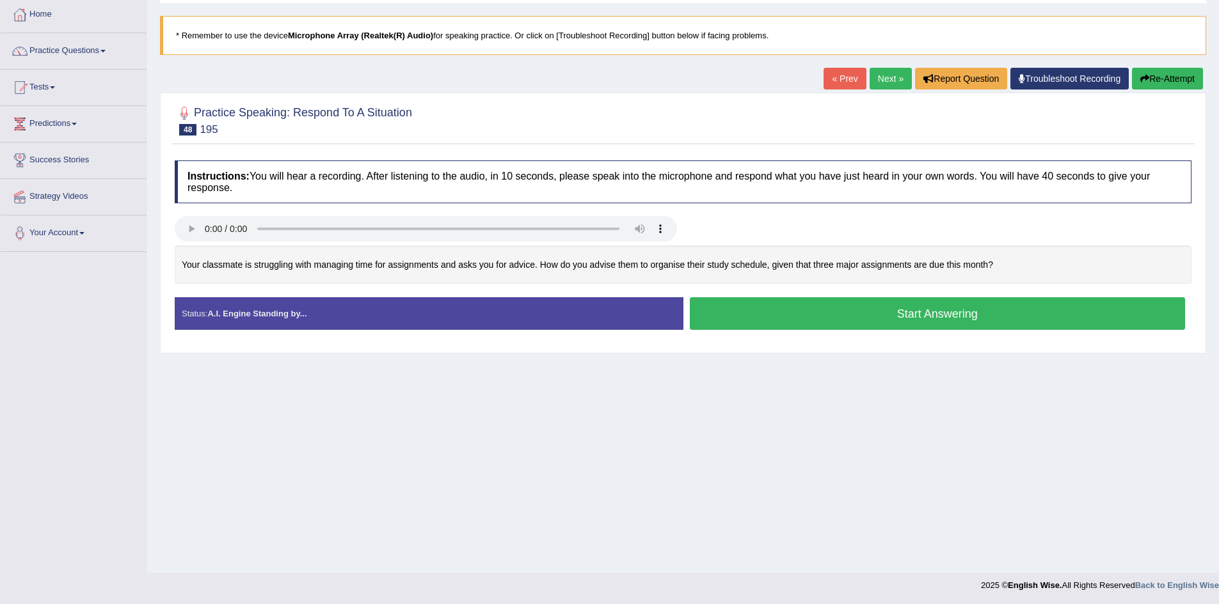
scroll to position [67, 0]
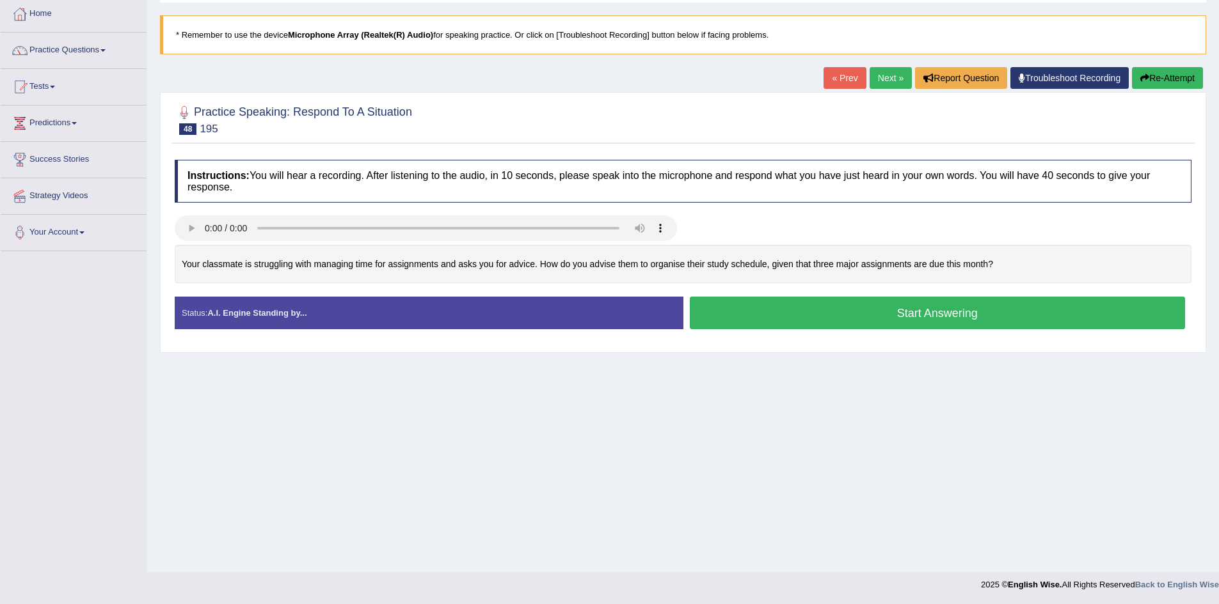
click at [257, 242] on div at bounding box center [426, 230] width 502 height 29
click at [787, 312] on button "Start Answering" at bounding box center [938, 313] width 496 height 33
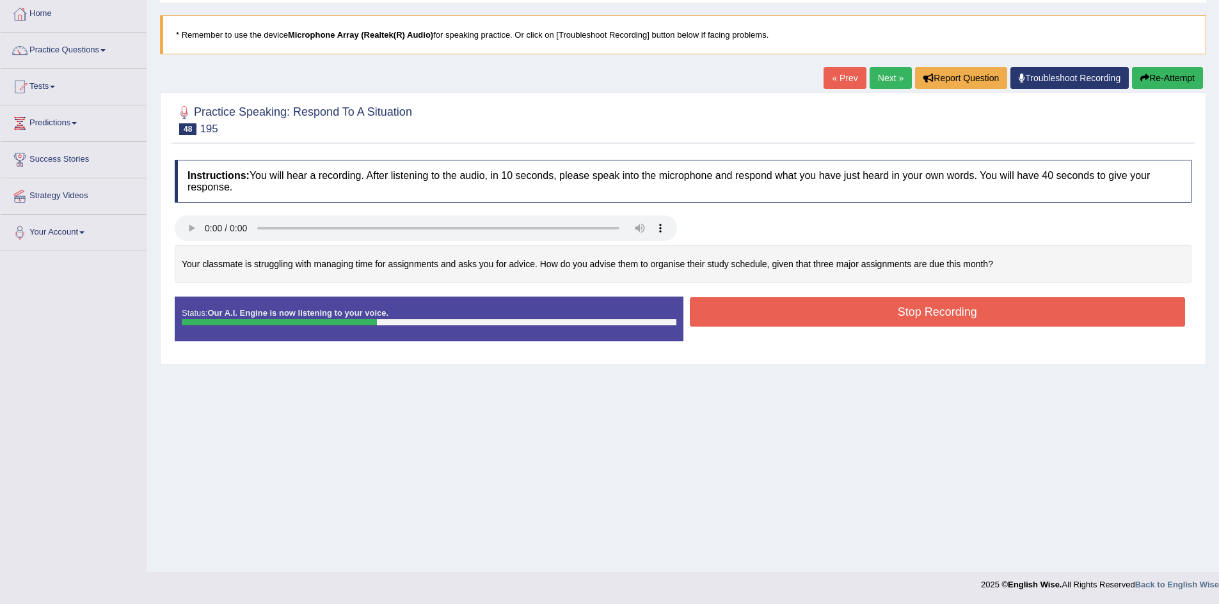
click at [788, 313] on button "Stop Recording" at bounding box center [938, 311] width 496 height 29
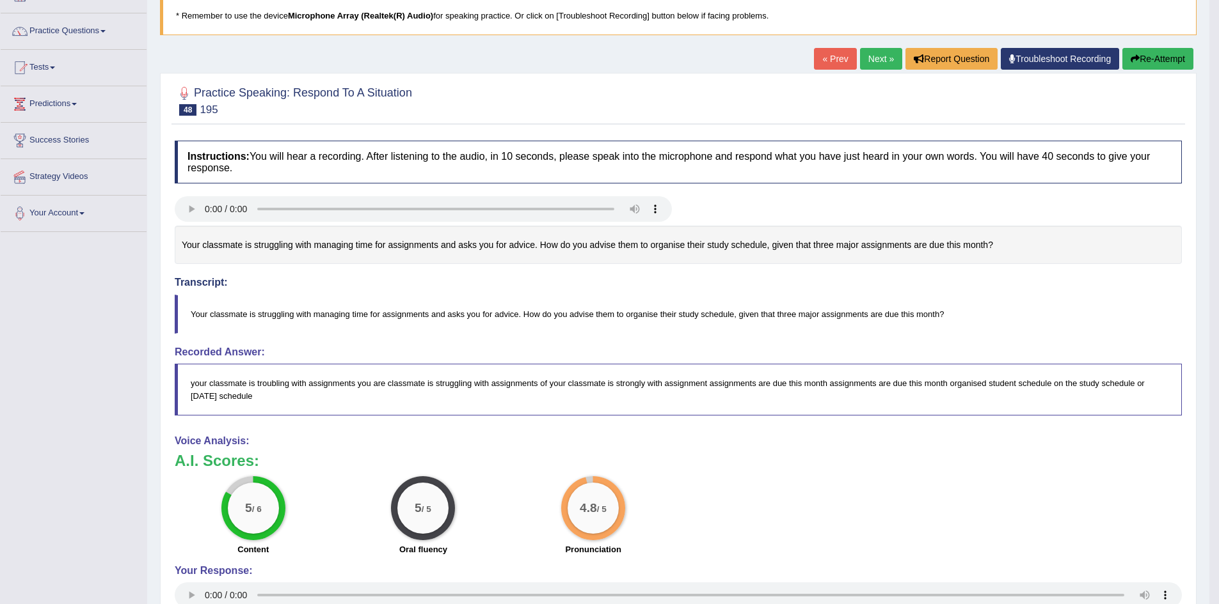
scroll to position [0, 0]
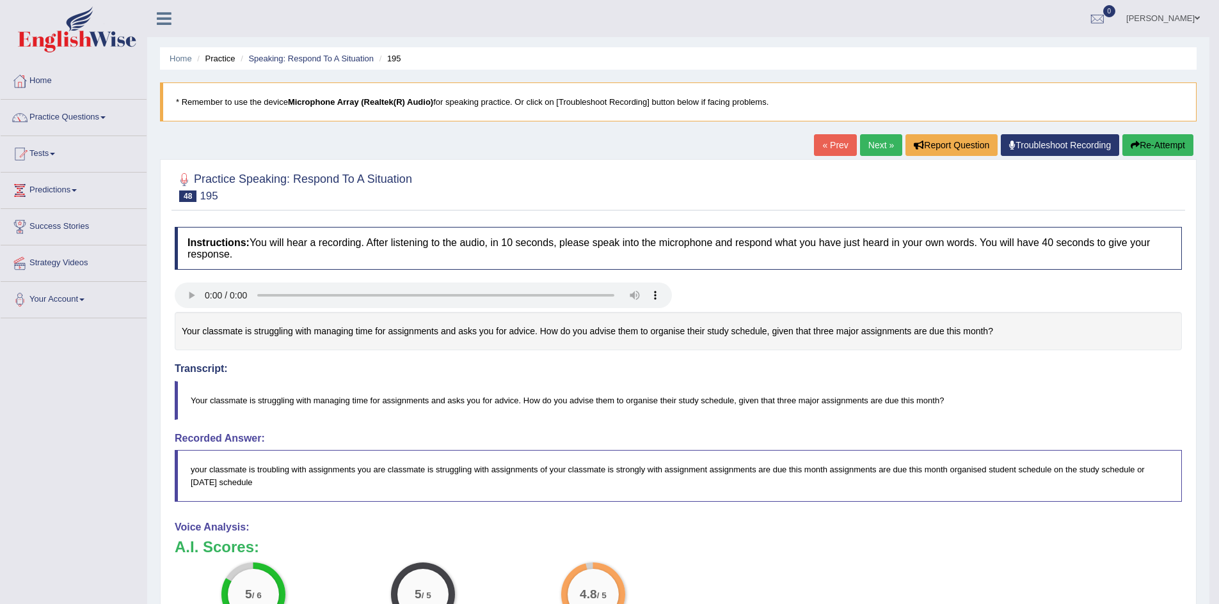
click at [872, 152] on link "Next »" at bounding box center [881, 145] width 42 height 22
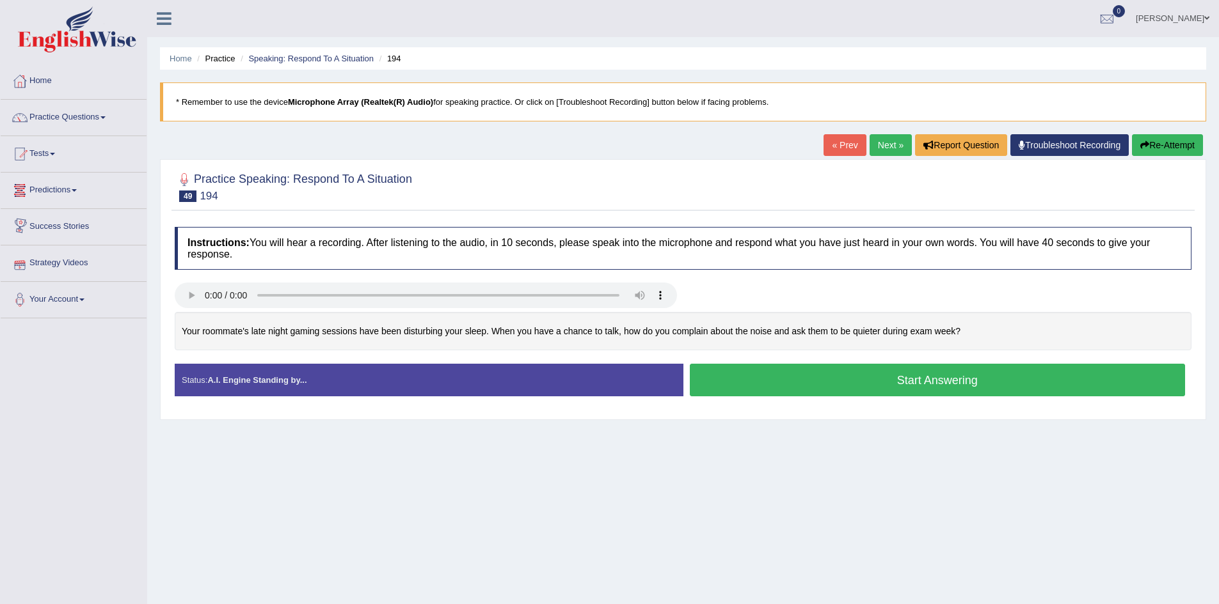
drag, startPoint x: 163, startPoint y: 294, endPoint x: 180, endPoint y: 296, distance: 16.7
click at [173, 294] on div "Practice Speaking: Respond To A Situation 49 194 Instructions: You will hear a …" at bounding box center [683, 289] width 1046 height 261
click at [896, 381] on button "Start Answering" at bounding box center [938, 380] width 496 height 33
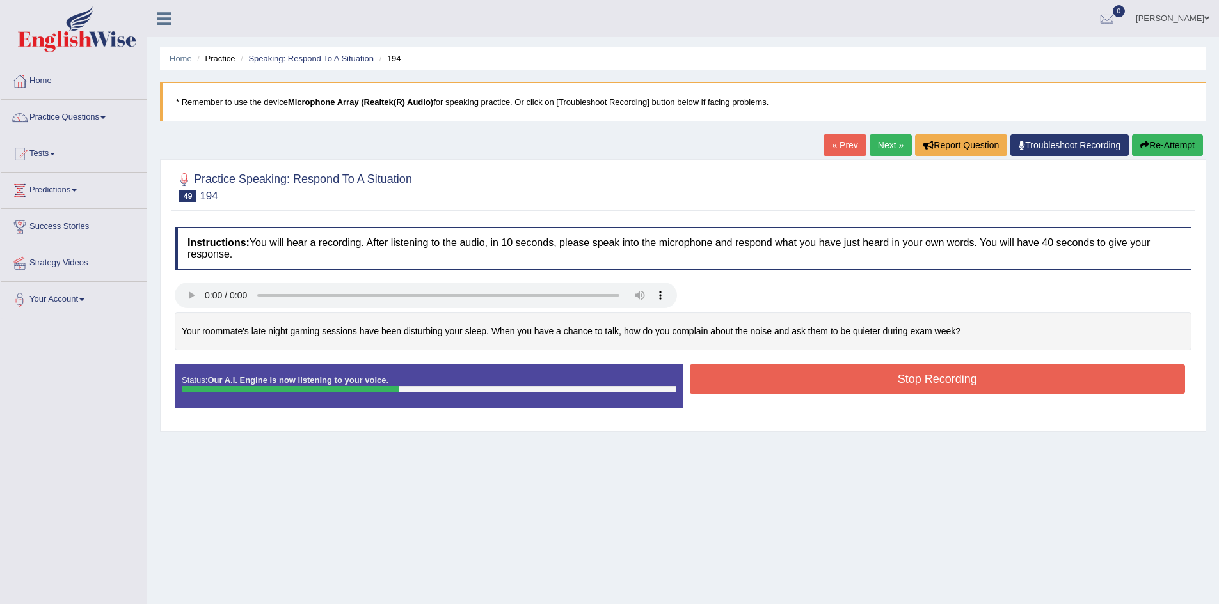
click at [879, 356] on div "Created with Highcharts 7.1.2 Too low Too high Time Pitch meter: 0 5 10 15 20 2…" at bounding box center [682, 338] width 1029 height 52
click at [884, 365] on button "Stop Recording" at bounding box center [938, 379] width 496 height 29
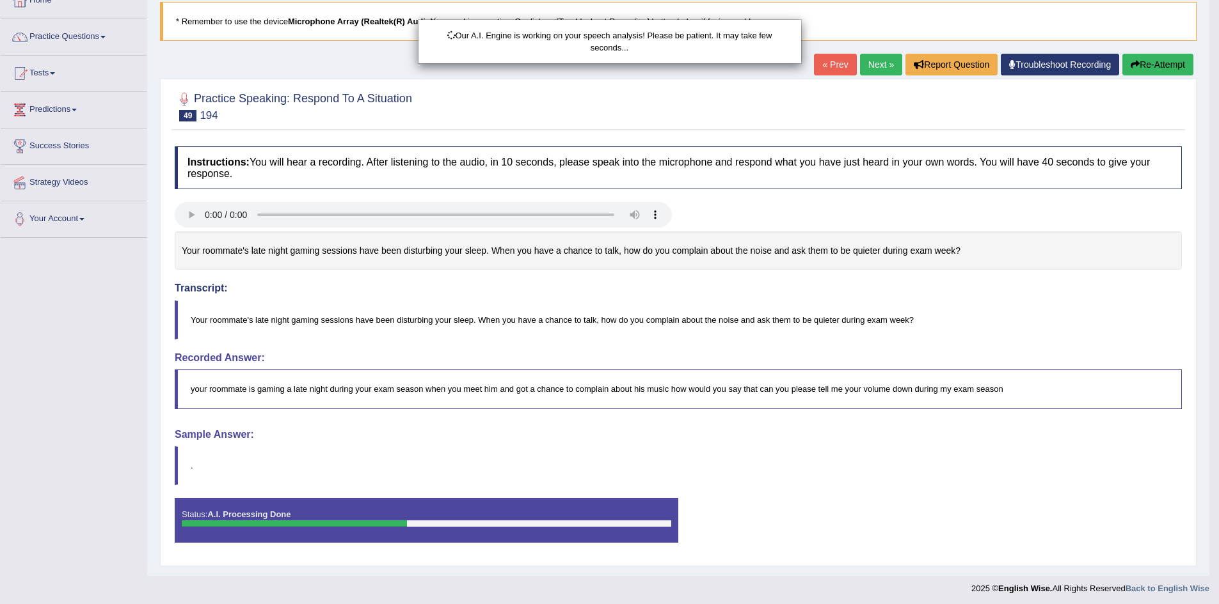
scroll to position [84, 0]
